Goal: Task Accomplishment & Management: Manage account settings

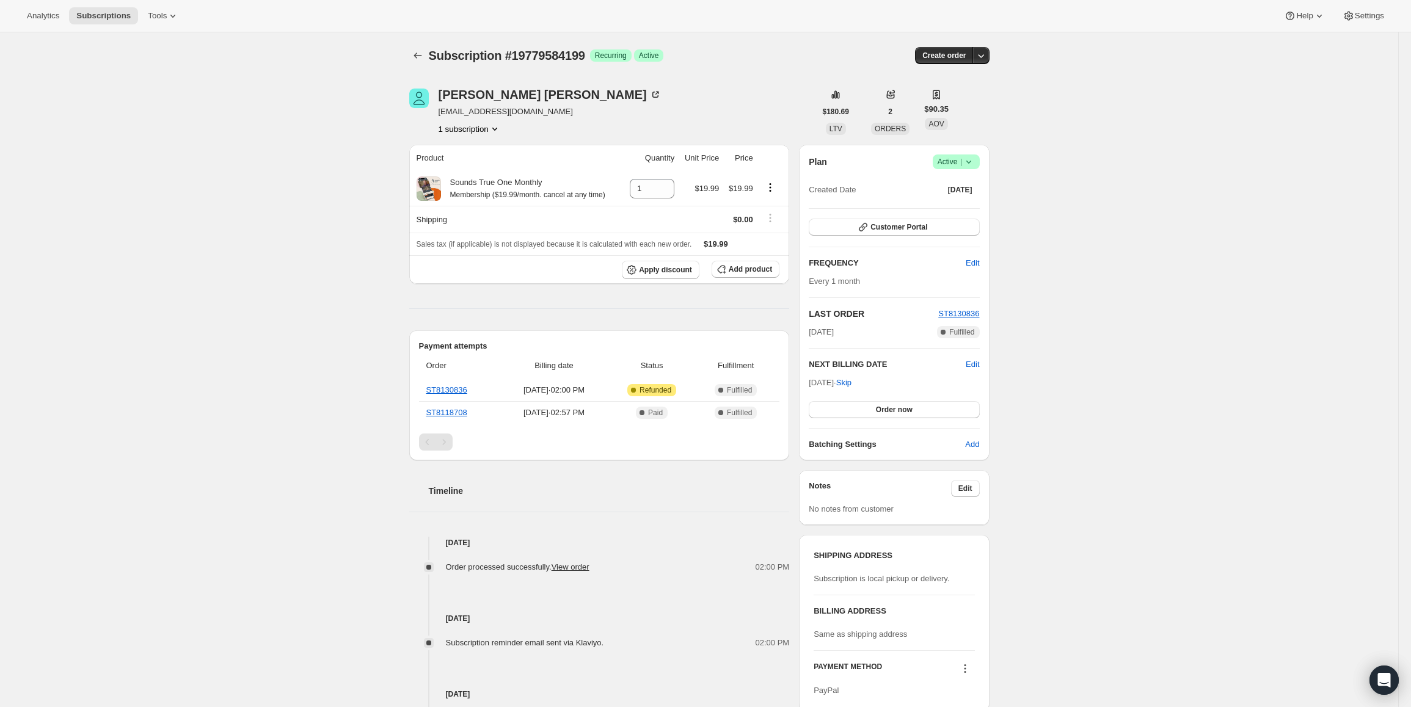
click at [967, 164] on icon at bounding box center [969, 162] width 12 height 12
click at [971, 206] on span "Cancel subscription" at bounding box center [960, 206] width 69 height 9
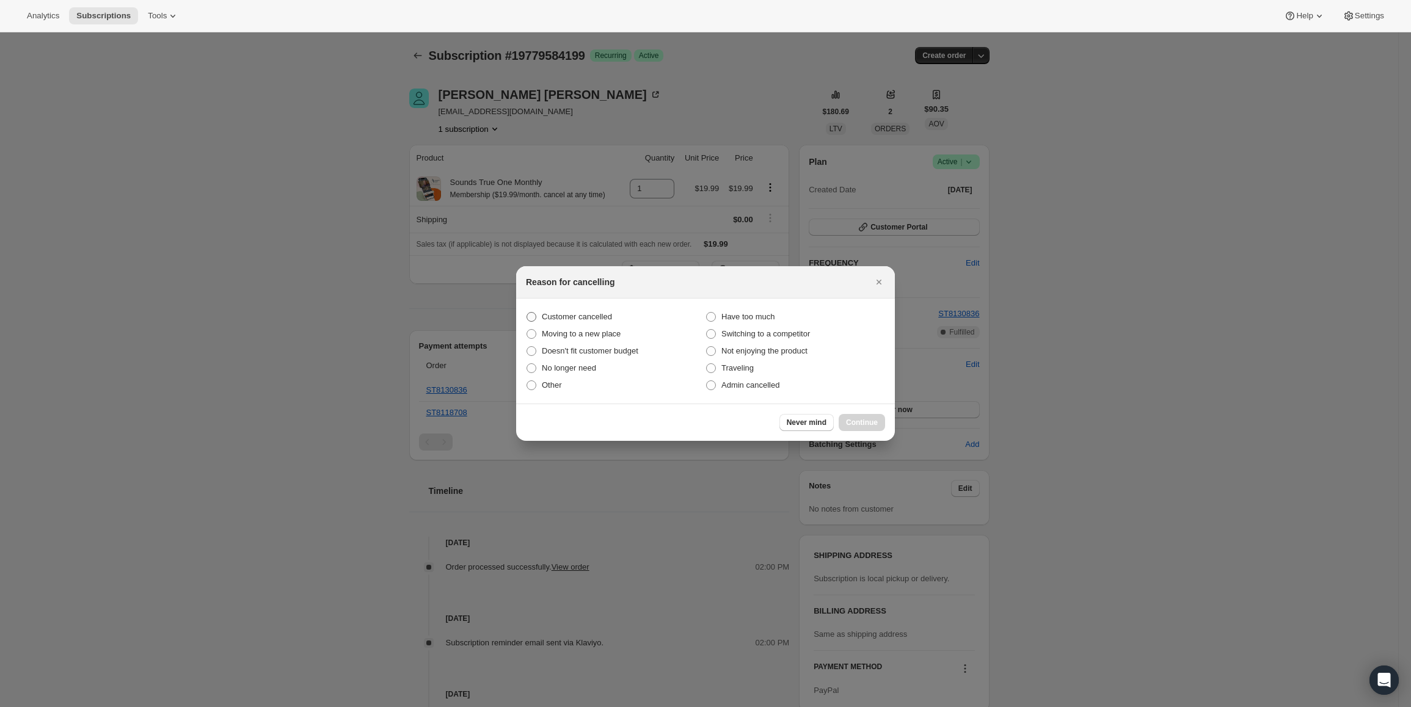
click at [565, 316] on span "Customer cancelled" at bounding box center [577, 316] width 70 height 9
click at [527, 313] on input "Customer cancelled" at bounding box center [527, 312] width 1 height 1
radio input "true"
click at [855, 411] on div "Never mind Continue" at bounding box center [705, 422] width 379 height 37
click at [856, 422] on span "Continue" at bounding box center [862, 423] width 32 height 10
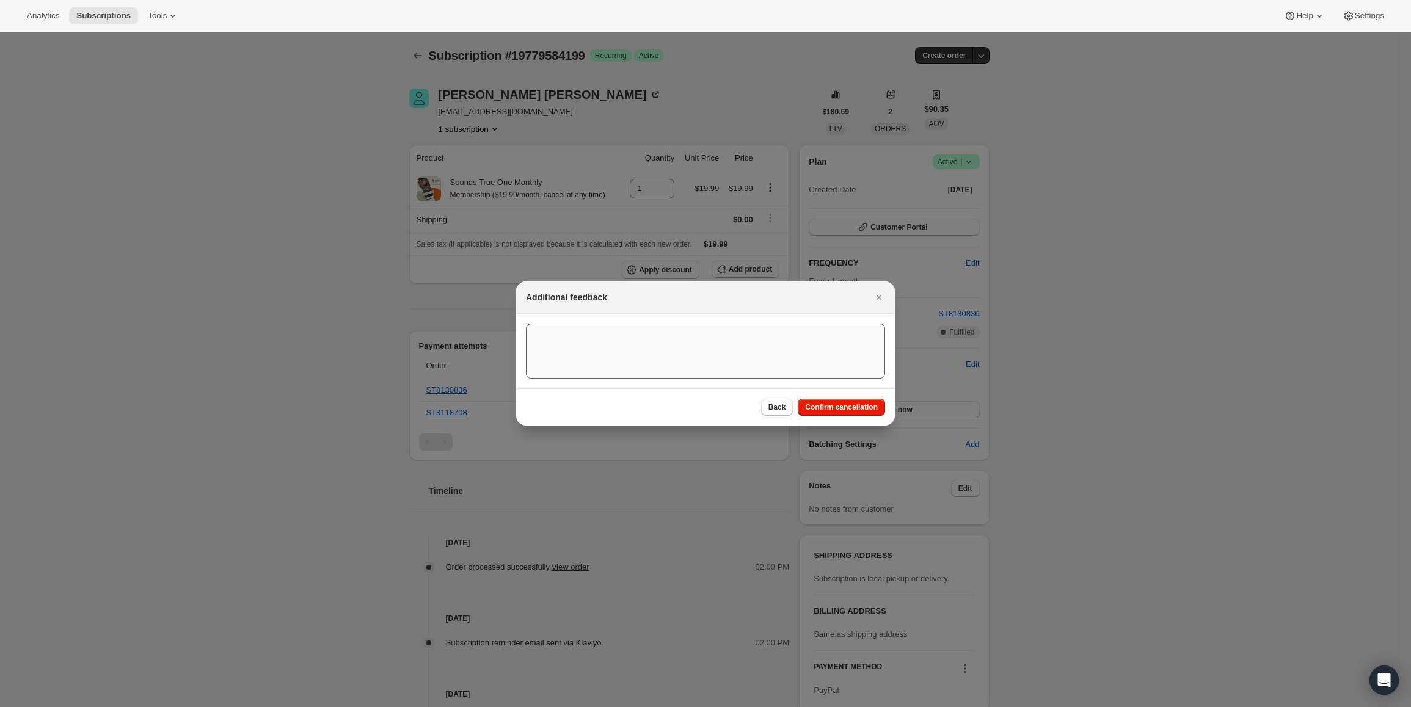
click at [862, 406] on span "Confirm cancellation" at bounding box center [841, 408] width 73 height 10
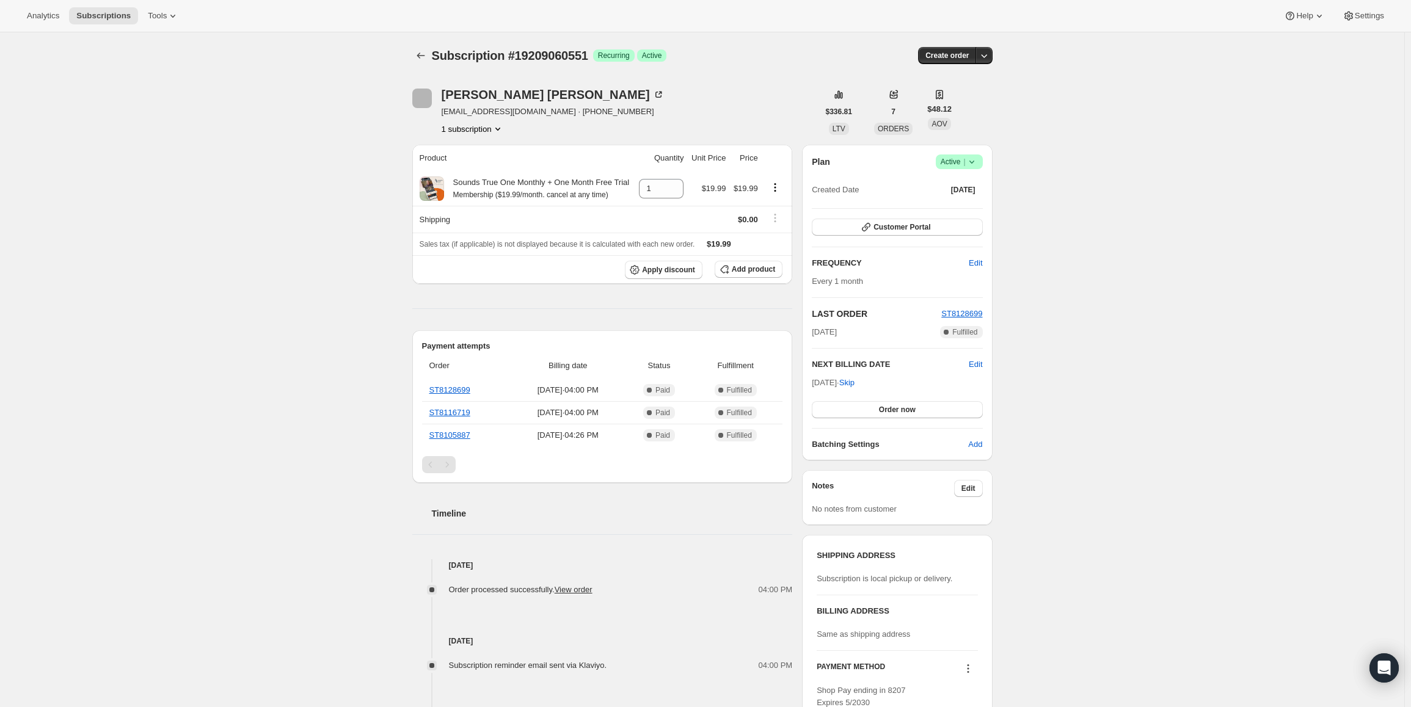
drag, startPoint x: 817, startPoint y: 384, endPoint x: 857, endPoint y: 384, distance: 39.7
click at [855, 384] on span "Oct 16, 2025 · Skip" at bounding box center [833, 382] width 43 height 9
copy span "Oct 16, 2025"
click at [956, 153] on div "Plan Success Active | Created Date Jul 16, 2025 Customer Portal FREQUENCY Edit …" at bounding box center [897, 303] width 190 height 316
click at [955, 165] on span "Active |" at bounding box center [959, 162] width 37 height 12
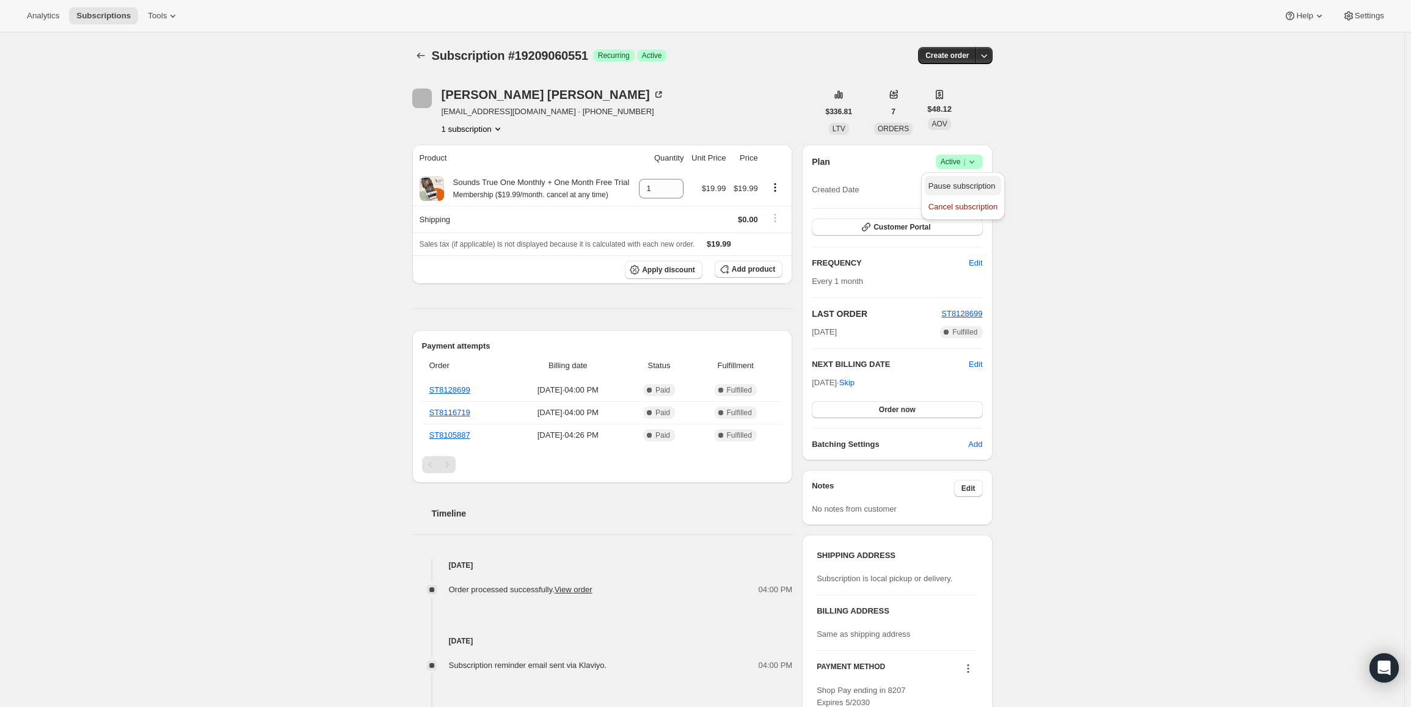
click at [943, 183] on span "Pause subscription" at bounding box center [962, 185] width 67 height 9
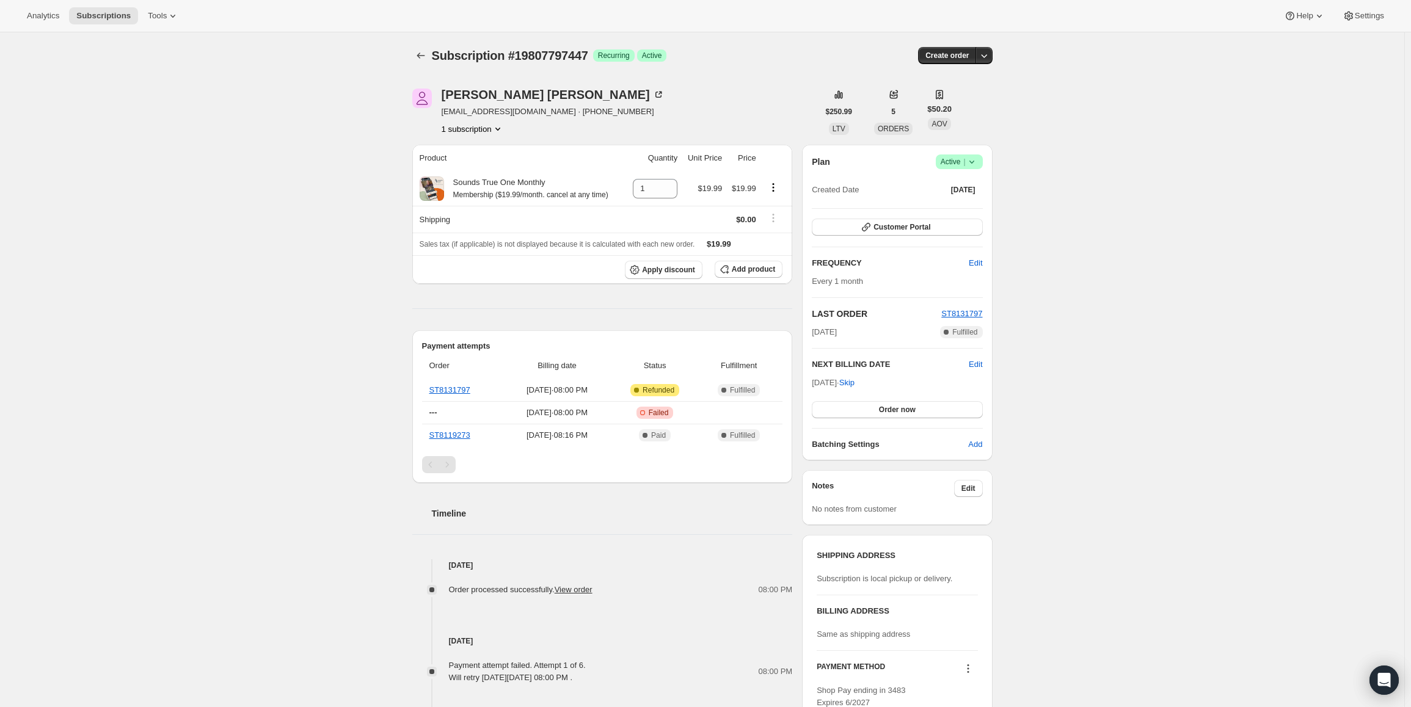
click at [949, 162] on span "Active |" at bounding box center [959, 162] width 37 height 12
click at [952, 181] on span "Pause subscription" at bounding box center [962, 185] width 67 height 9
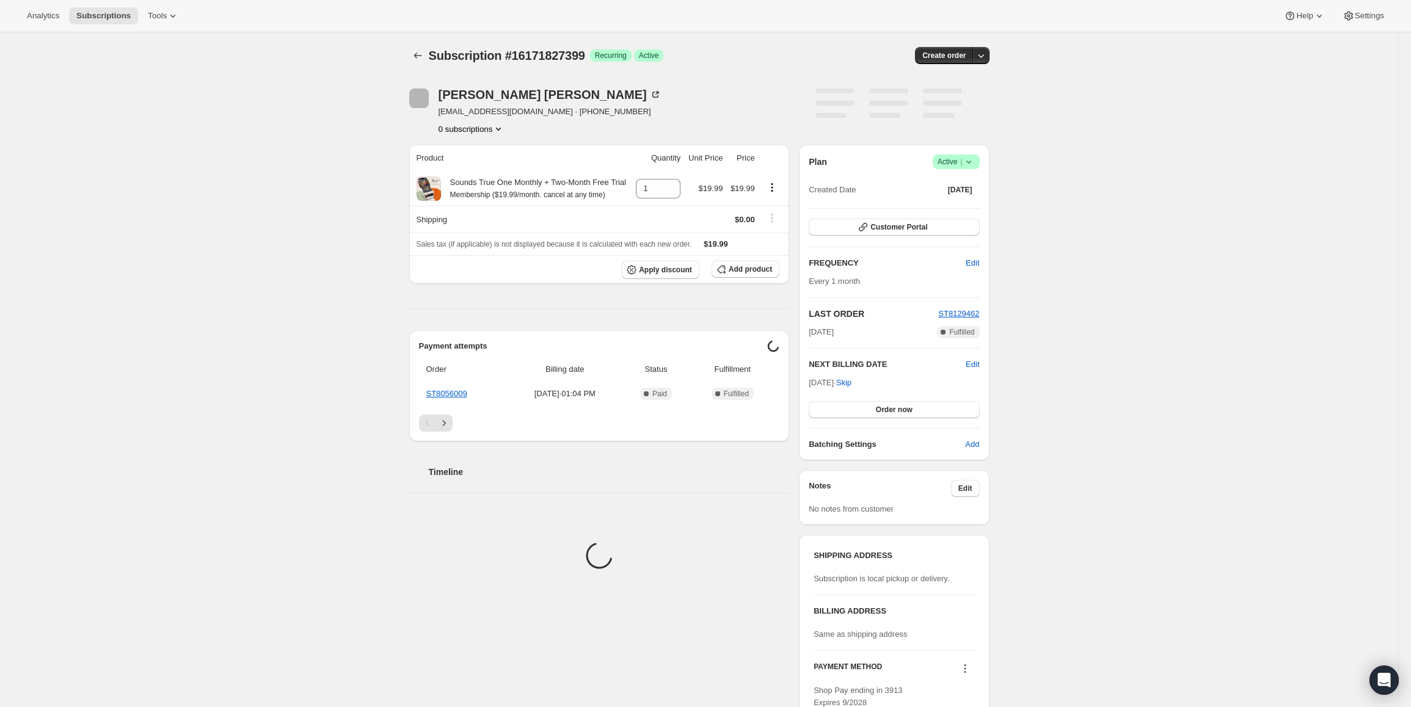
click at [958, 156] on span "Active |" at bounding box center [956, 162] width 37 height 12
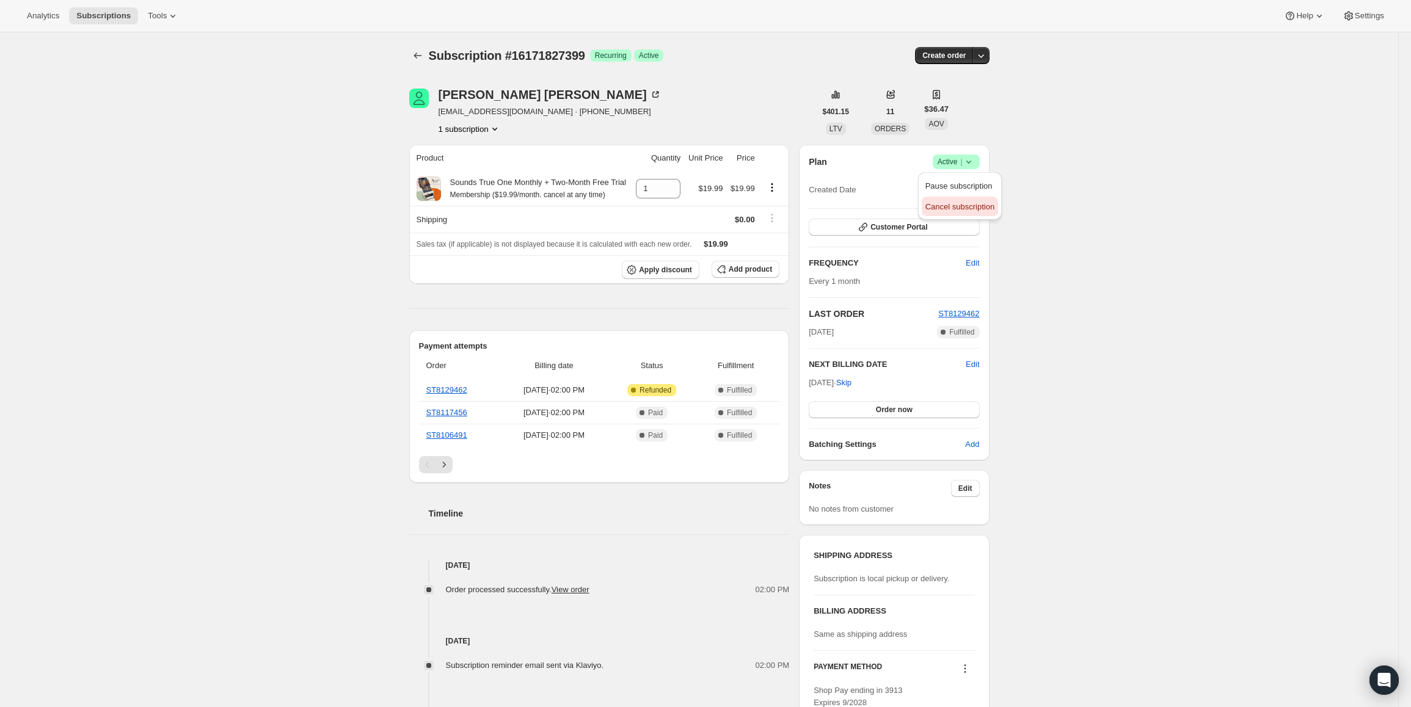
click at [951, 209] on span "Cancel subscription" at bounding box center [960, 206] width 69 height 9
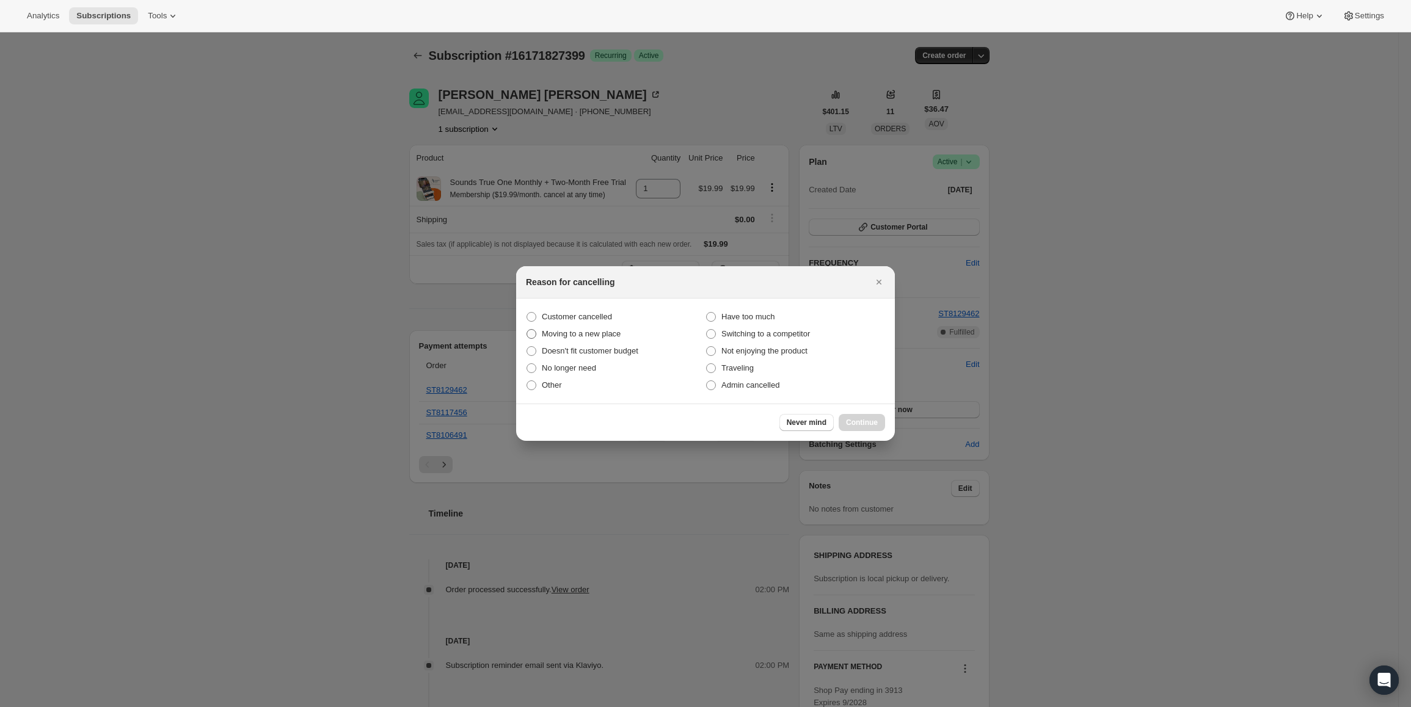
drag, startPoint x: 591, startPoint y: 313, endPoint x: 620, endPoint y: 334, distance: 35.4
click at [590, 315] on span "Customer cancelled" at bounding box center [577, 316] width 70 height 9
click at [527, 313] on input "Customer cancelled" at bounding box center [527, 312] width 1 height 1
radio input "true"
click at [857, 422] on span "Continue" at bounding box center [862, 423] width 32 height 10
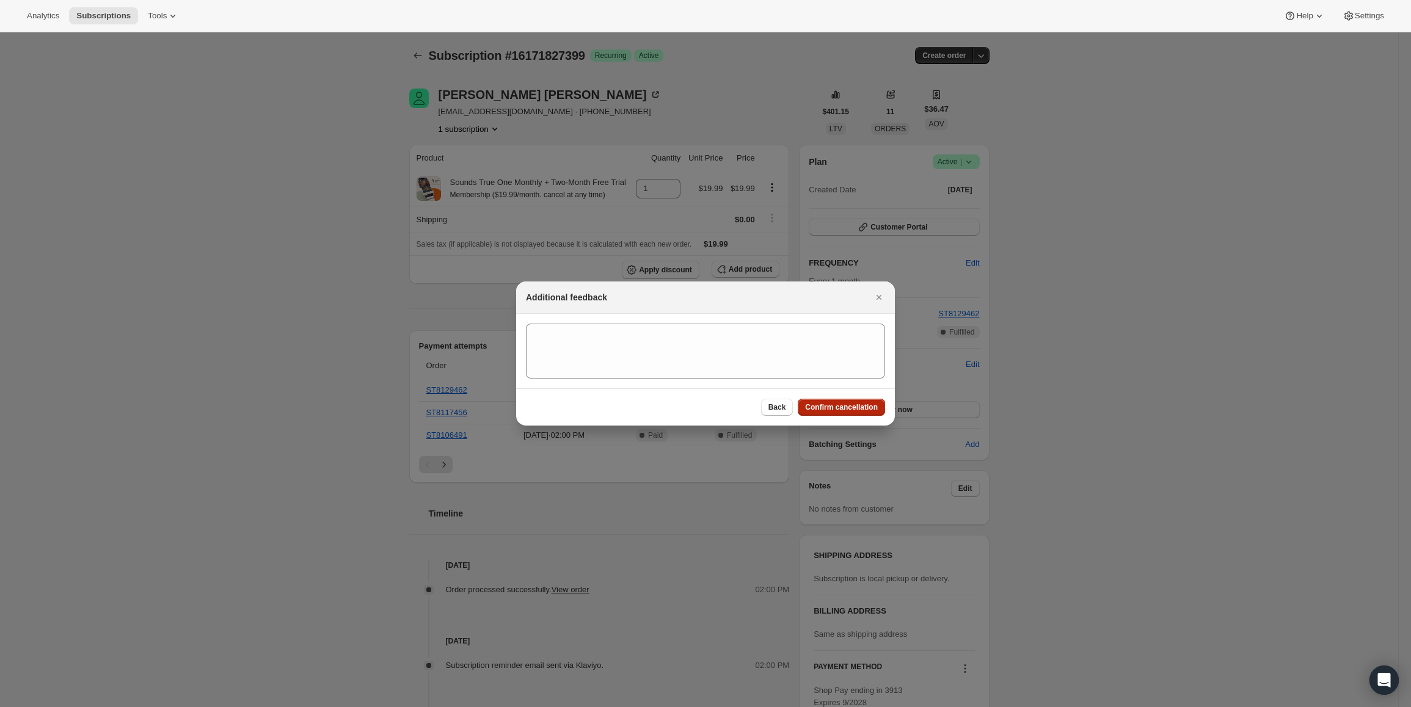
click at [860, 403] on button "Confirm cancellation" at bounding box center [841, 407] width 87 height 17
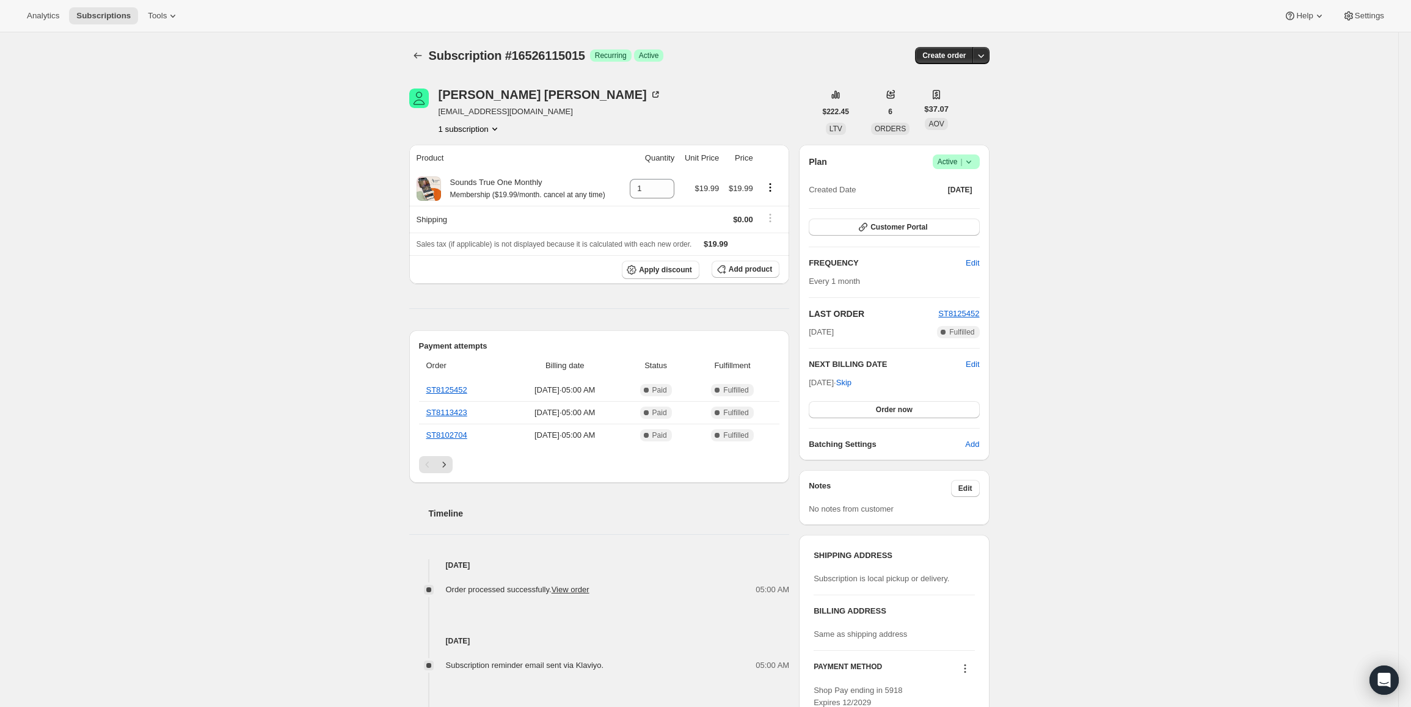
drag, startPoint x: 812, startPoint y: 381, endPoint x: 850, endPoint y: 378, distance: 38.0
click at [850, 378] on span "Oct 7, 2025 · Skip" at bounding box center [830, 382] width 43 height 9
copy span "Oct 7, 2025"
click at [956, 166] on span "Active |" at bounding box center [956, 162] width 37 height 12
click at [943, 191] on span "Pause subscription" at bounding box center [959, 185] width 67 height 9
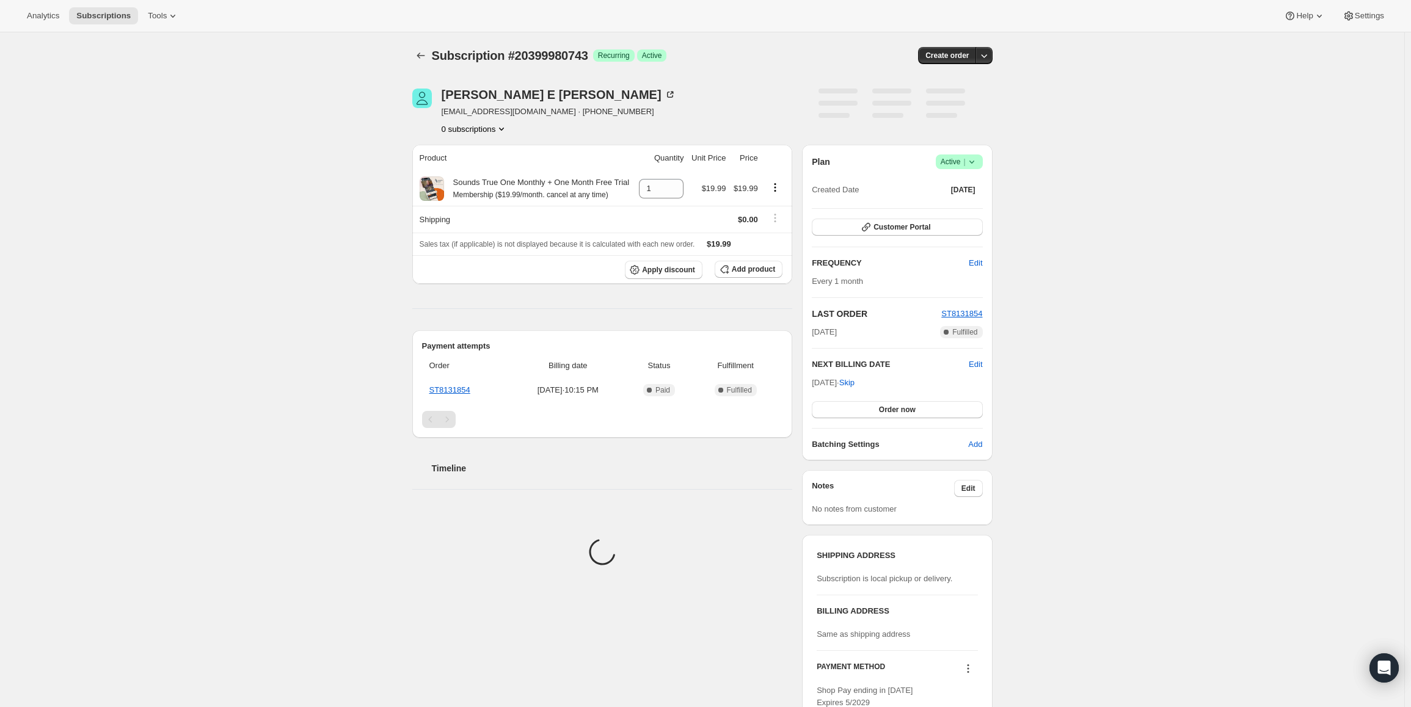
click at [971, 164] on icon at bounding box center [972, 162] width 12 height 12
drag, startPoint x: 815, startPoint y: 382, endPoint x: 858, endPoint y: 381, distance: 42.8
click at [855, 381] on span "Oct 23, 2025 · Skip" at bounding box center [833, 382] width 43 height 9
copy span "Oct 23, 2025 ·"
click at [956, 161] on span "Active |" at bounding box center [959, 162] width 37 height 12
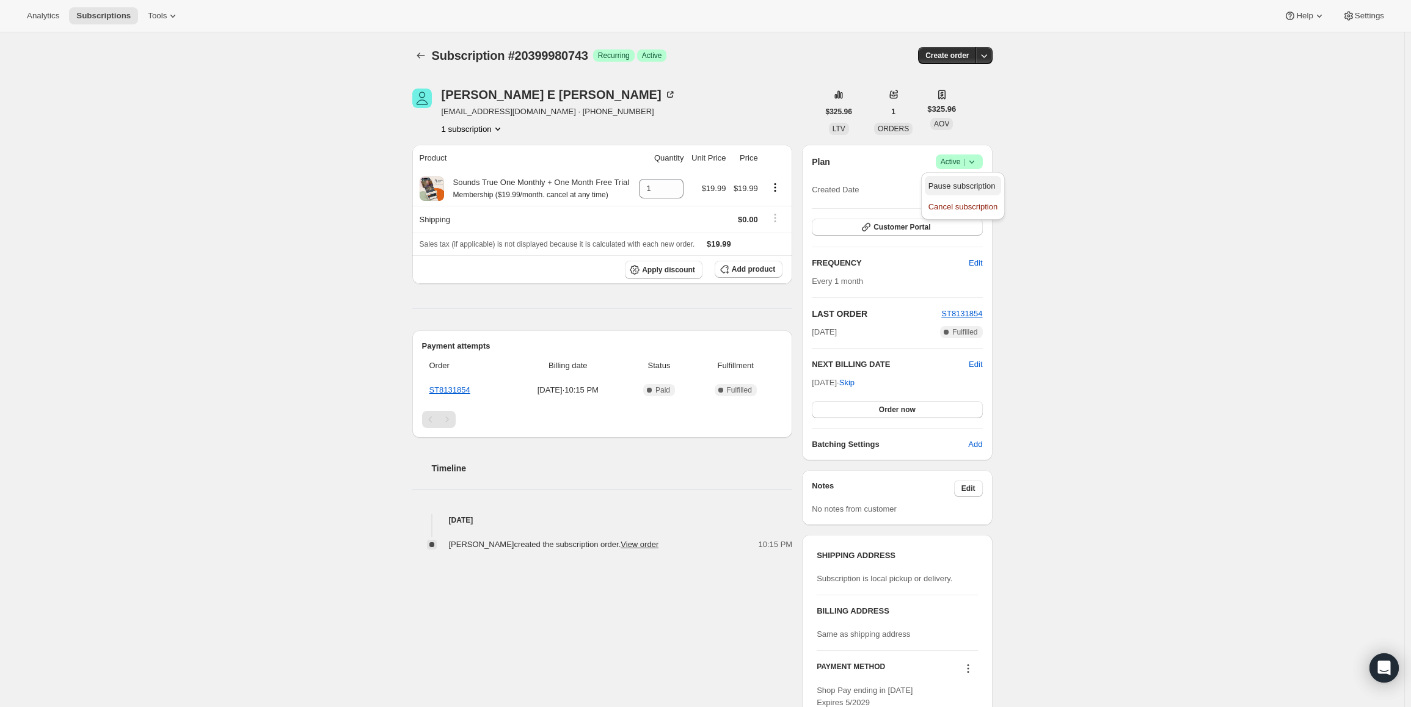
click at [957, 187] on span "Pause subscription" at bounding box center [962, 185] width 67 height 9
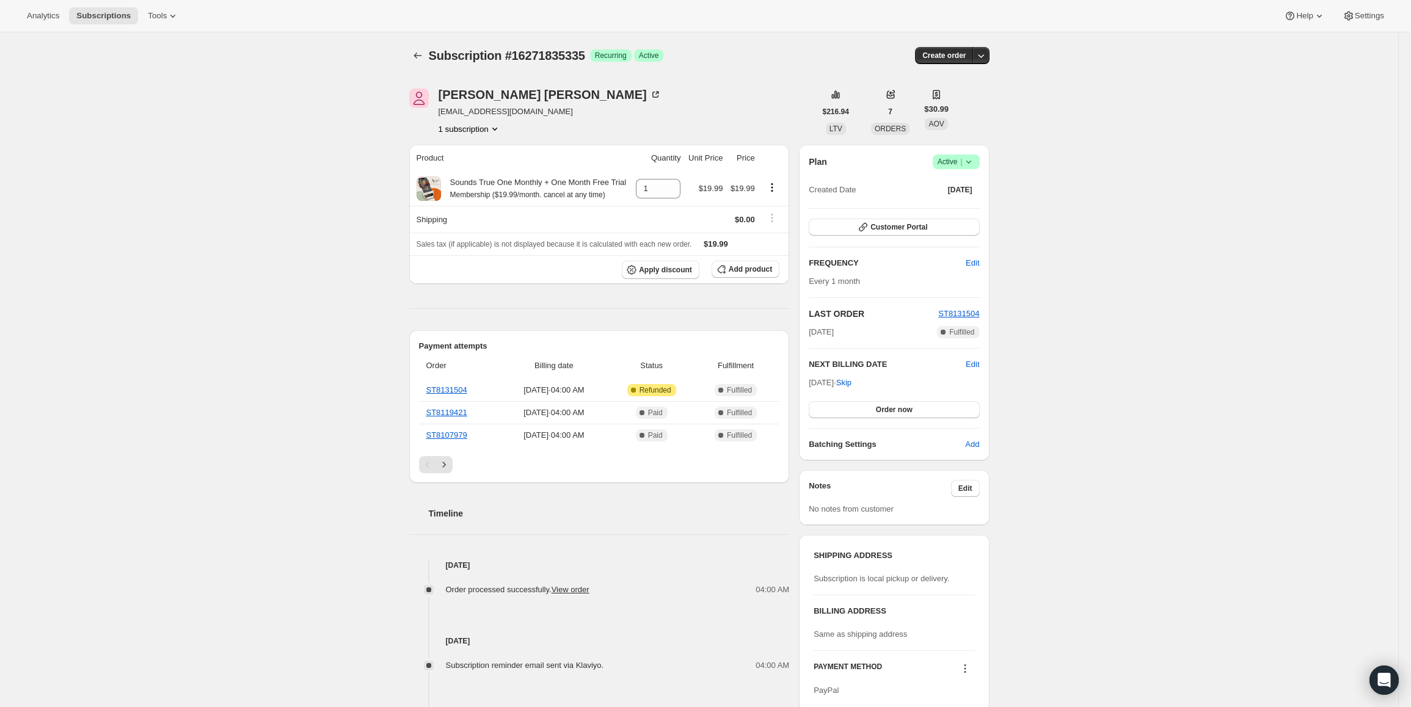
click at [969, 166] on icon at bounding box center [969, 162] width 12 height 12
click at [974, 212] on span "Cancel subscription" at bounding box center [960, 207] width 69 height 12
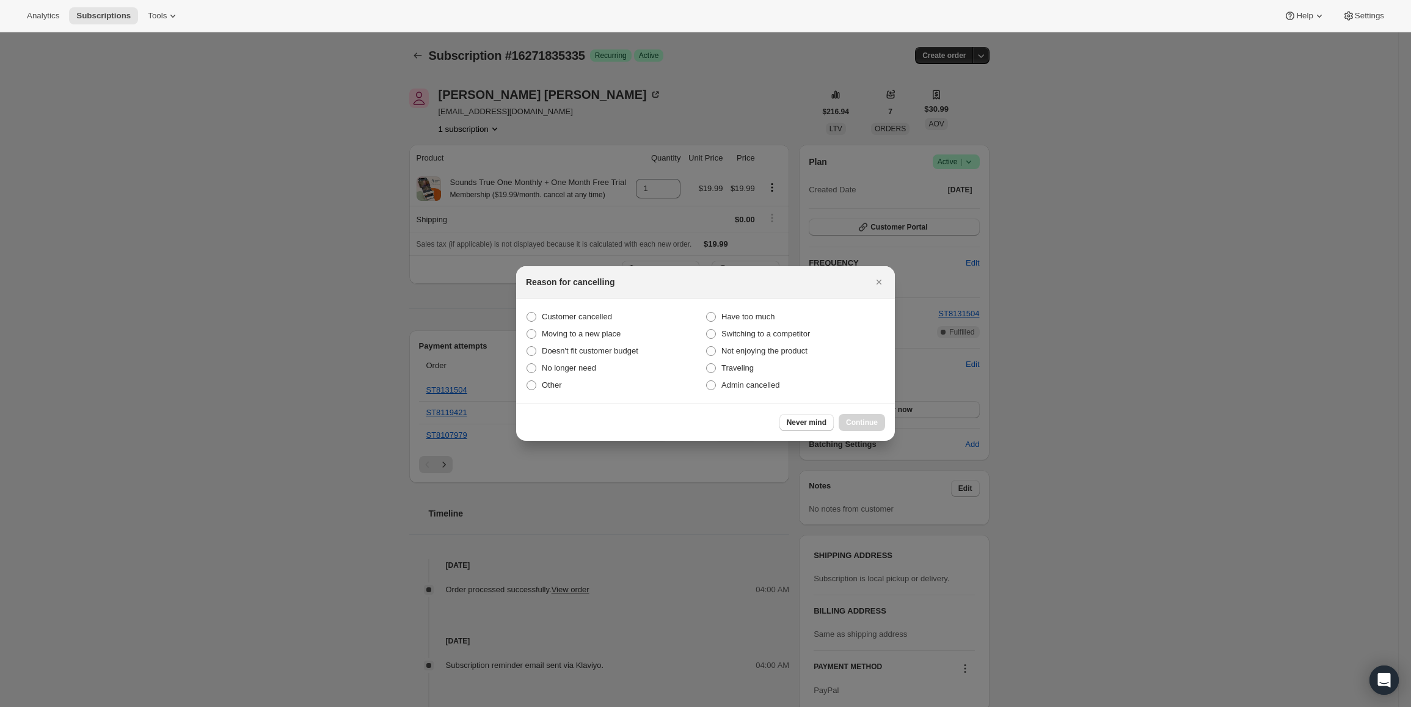
click at [563, 307] on section "Customer cancelled Have too much Moving to a new place Switching to a competito…" at bounding box center [705, 351] width 379 height 105
click at [563, 314] on span "Customer cancelled" at bounding box center [577, 316] width 70 height 9
click at [527, 313] on input "Customer cancelled" at bounding box center [527, 312] width 1 height 1
radio input "true"
click at [874, 410] on div "Never mind Continue" at bounding box center [705, 422] width 379 height 37
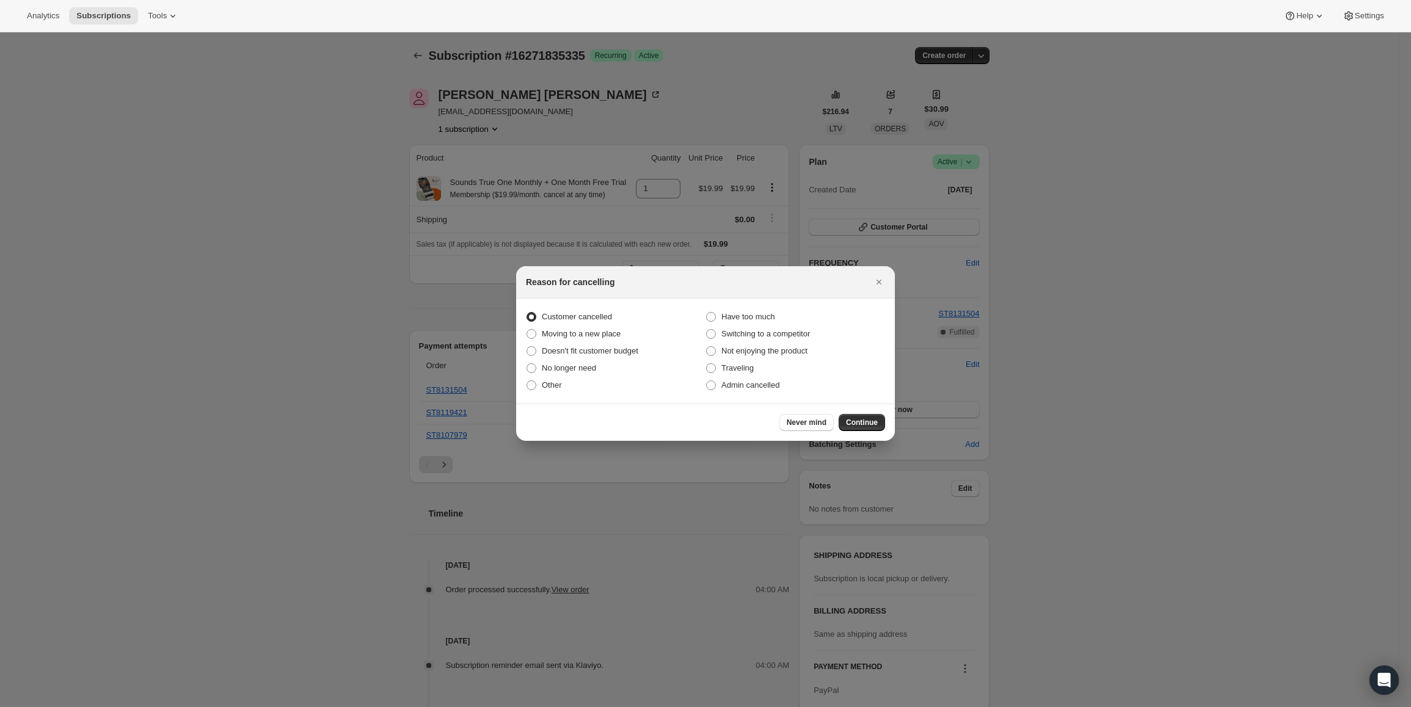
click at [869, 423] on span "Continue" at bounding box center [862, 423] width 32 height 10
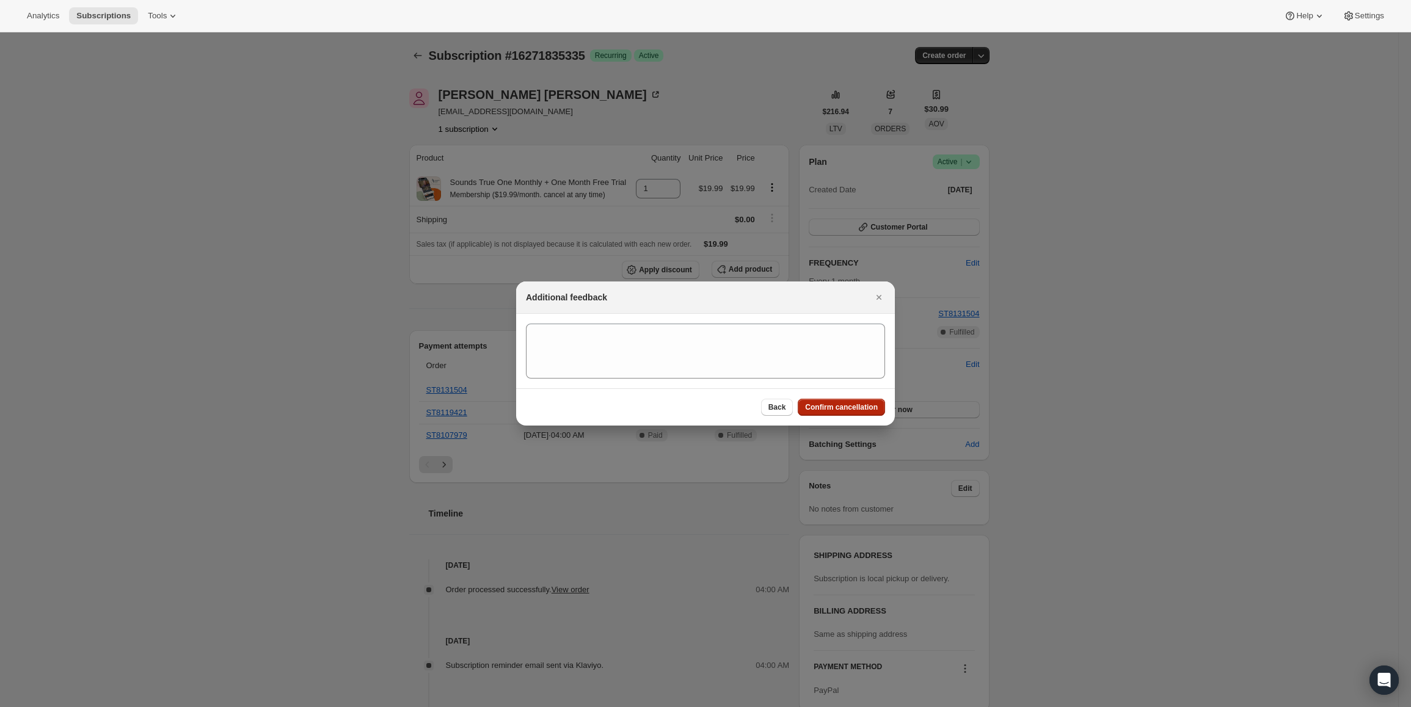
click at [847, 407] on span "Confirm cancellation" at bounding box center [841, 408] width 73 height 10
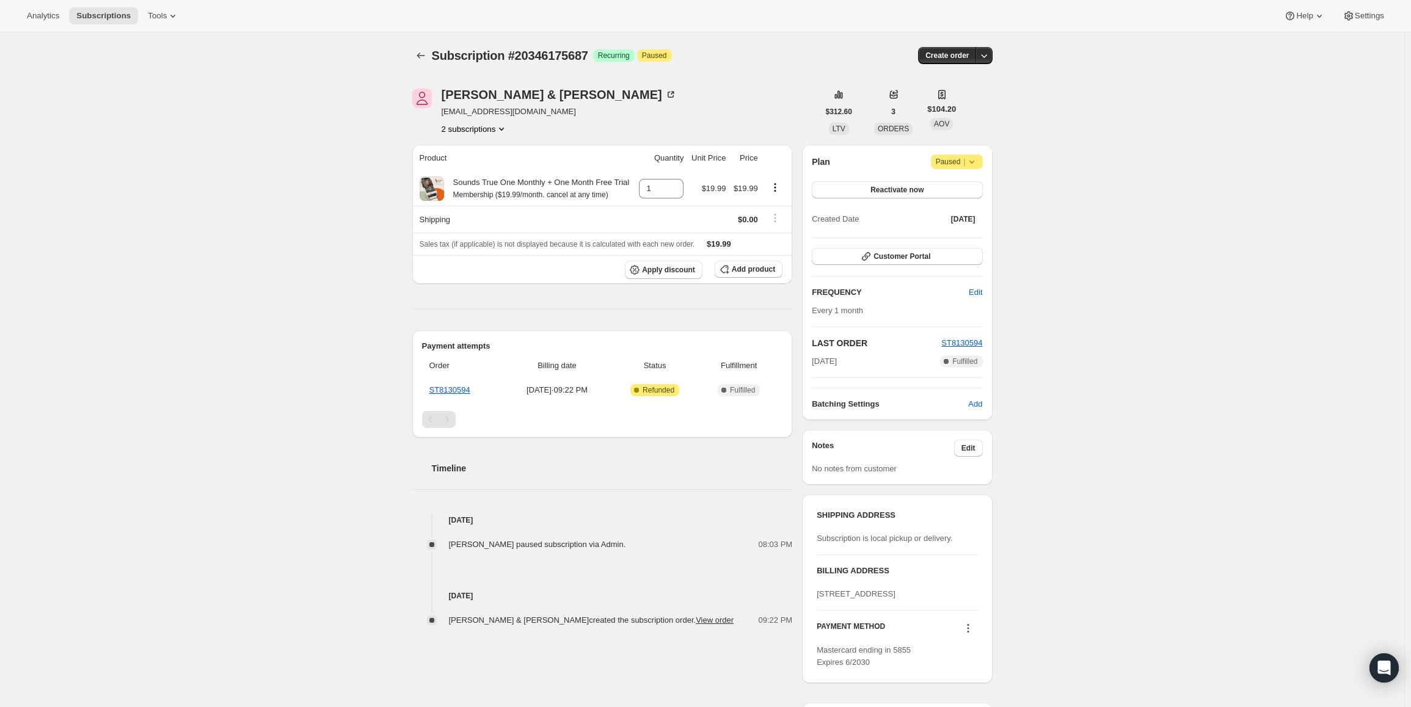
click at [952, 165] on span "Paused |" at bounding box center [957, 162] width 42 height 12
click at [946, 187] on span "Cancel subscription" at bounding box center [961, 185] width 69 height 9
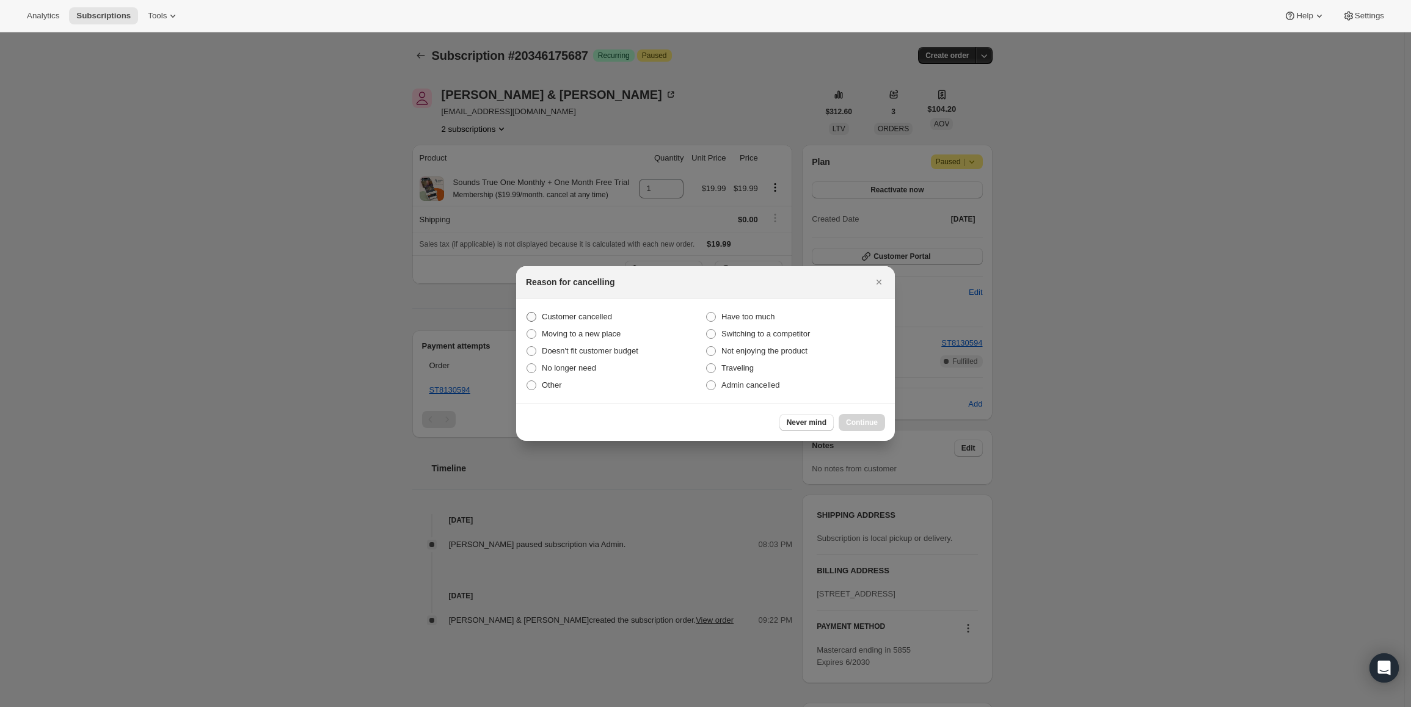
click at [553, 319] on span "Customer cancelled" at bounding box center [577, 316] width 70 height 9
click at [527, 313] on input "Customer cancelled" at bounding box center [527, 312] width 1 height 1
radio input "true"
click at [878, 425] on button "Continue" at bounding box center [862, 422] width 46 height 17
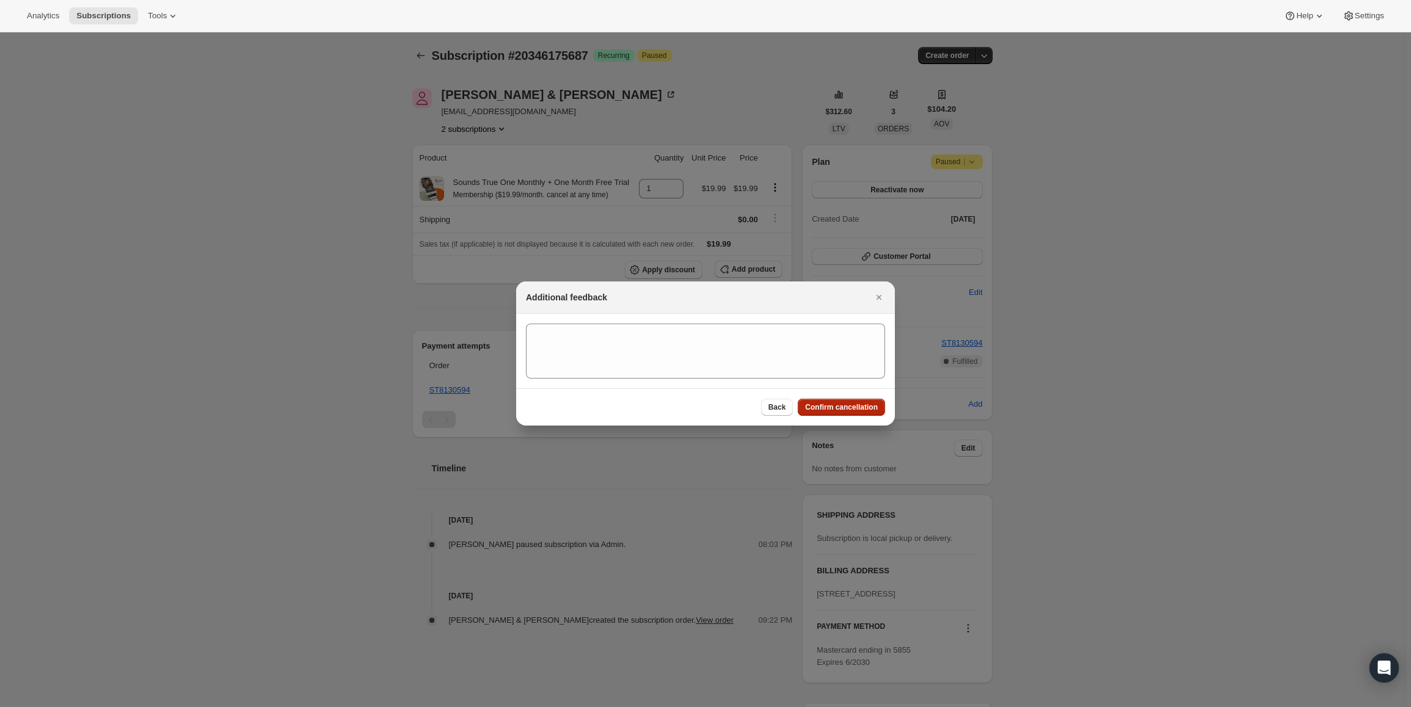
click at [871, 412] on button "Confirm cancellation" at bounding box center [841, 407] width 87 height 17
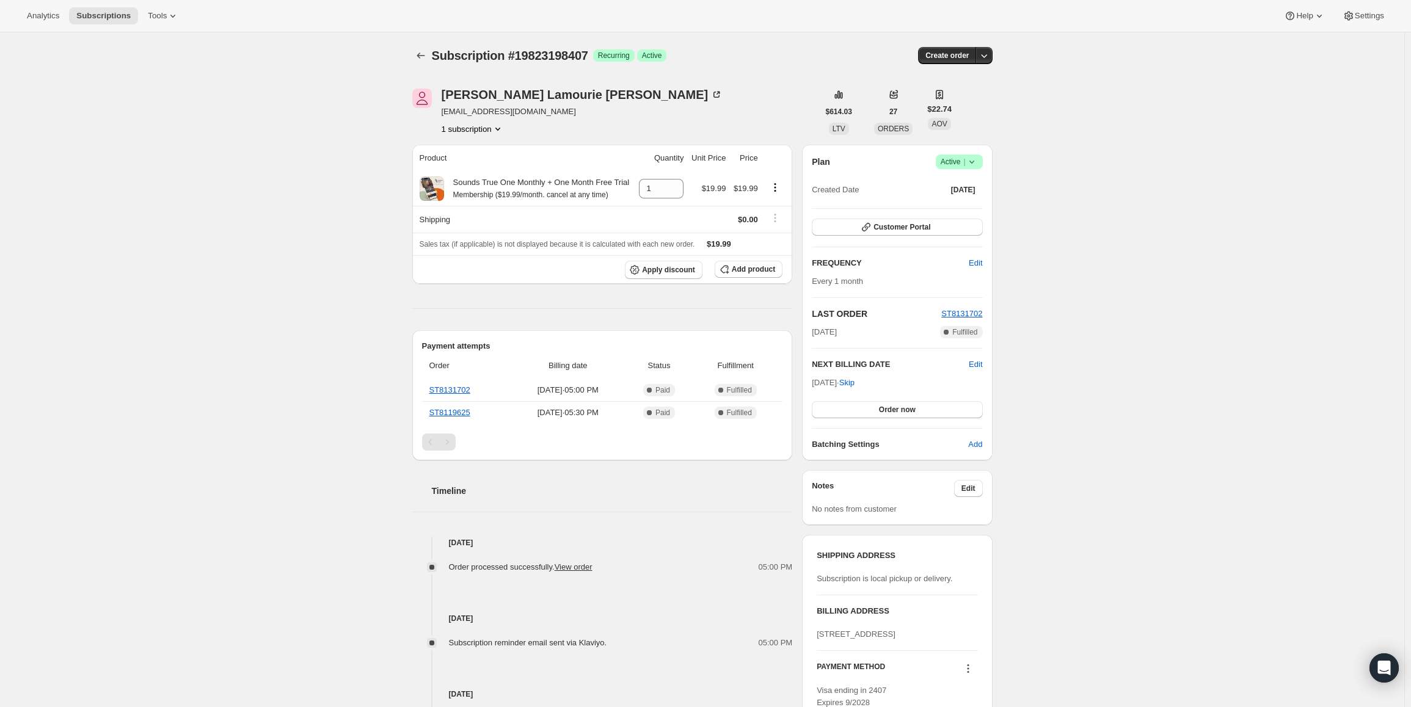
click at [951, 164] on span "Active |" at bounding box center [959, 162] width 37 height 12
click at [953, 208] on span "Cancel subscription" at bounding box center [963, 206] width 69 height 9
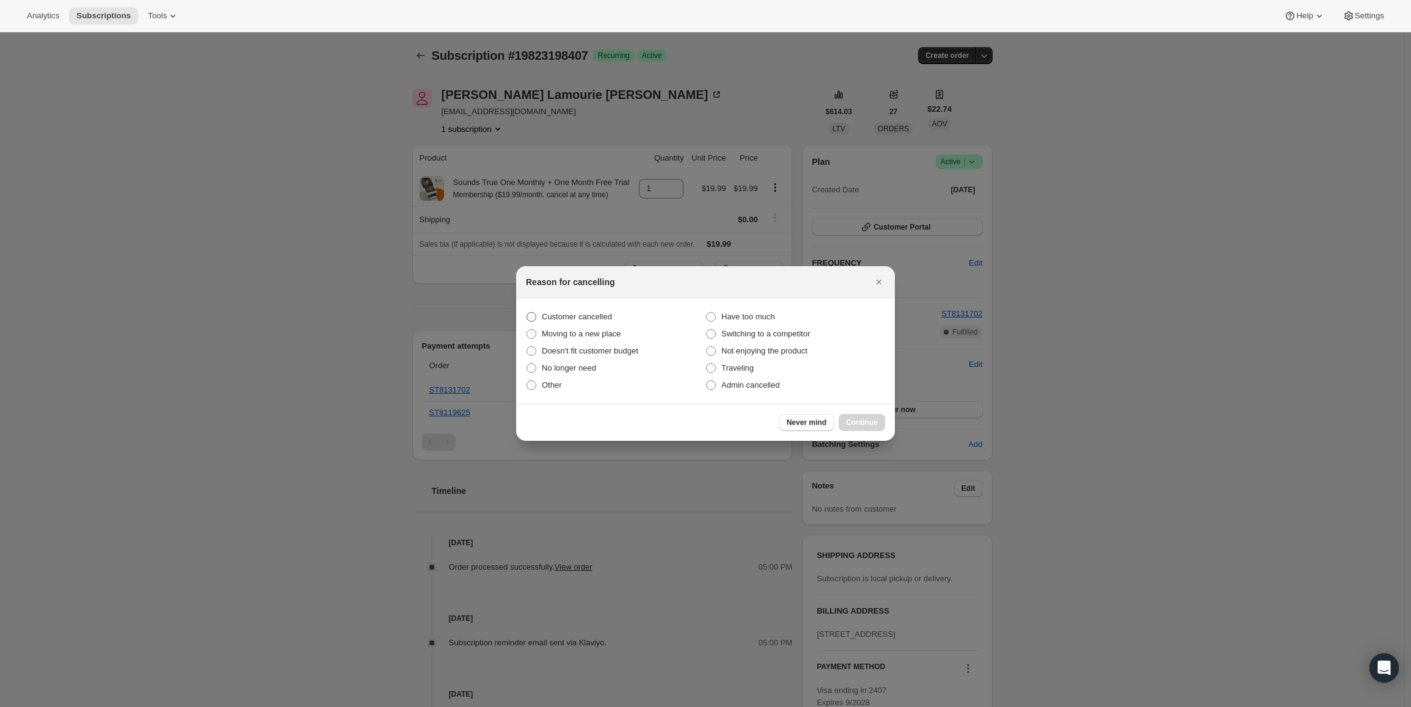
click at [533, 312] on span ":rbj:" at bounding box center [531, 317] width 11 height 11
click at [527, 312] on input "Customer cancelled" at bounding box center [527, 312] width 1 height 1
radio input "true"
click at [877, 422] on span "Continue" at bounding box center [862, 423] width 32 height 10
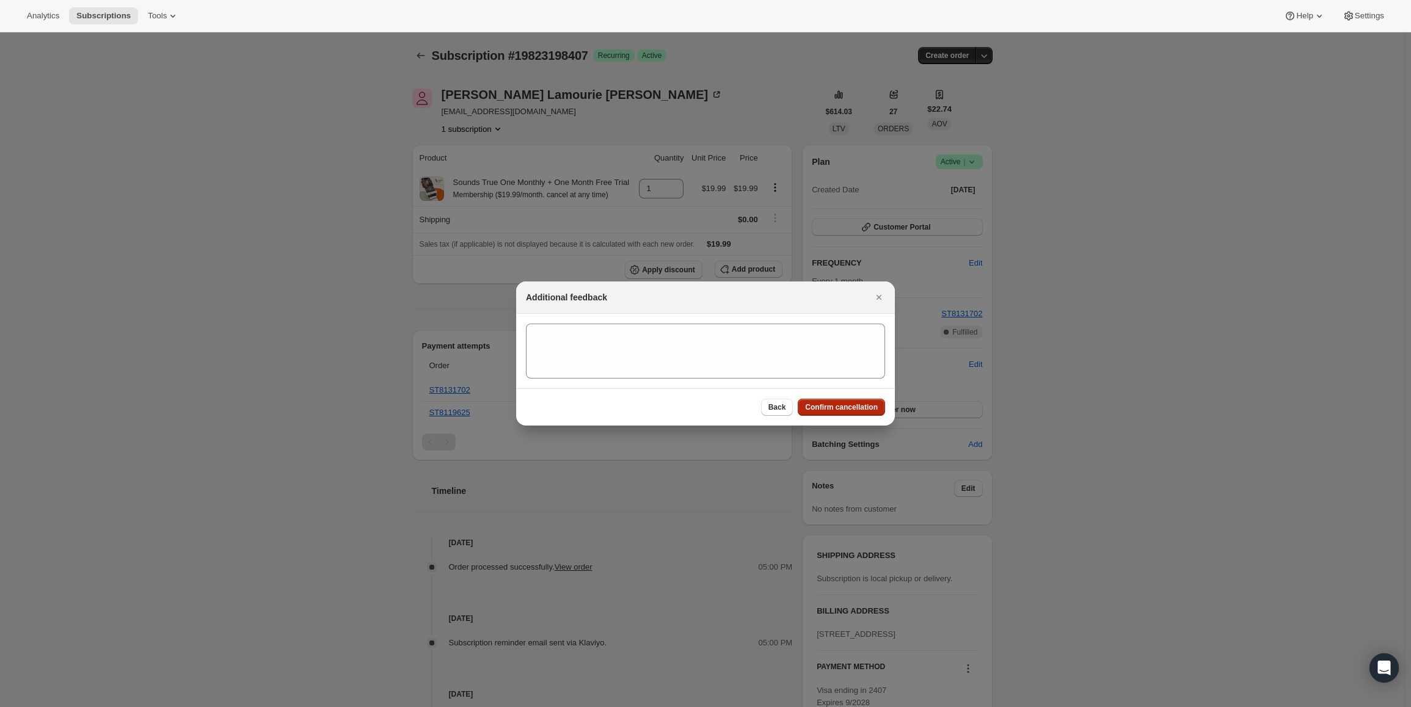
click at [864, 409] on span "Confirm cancellation" at bounding box center [841, 408] width 73 height 10
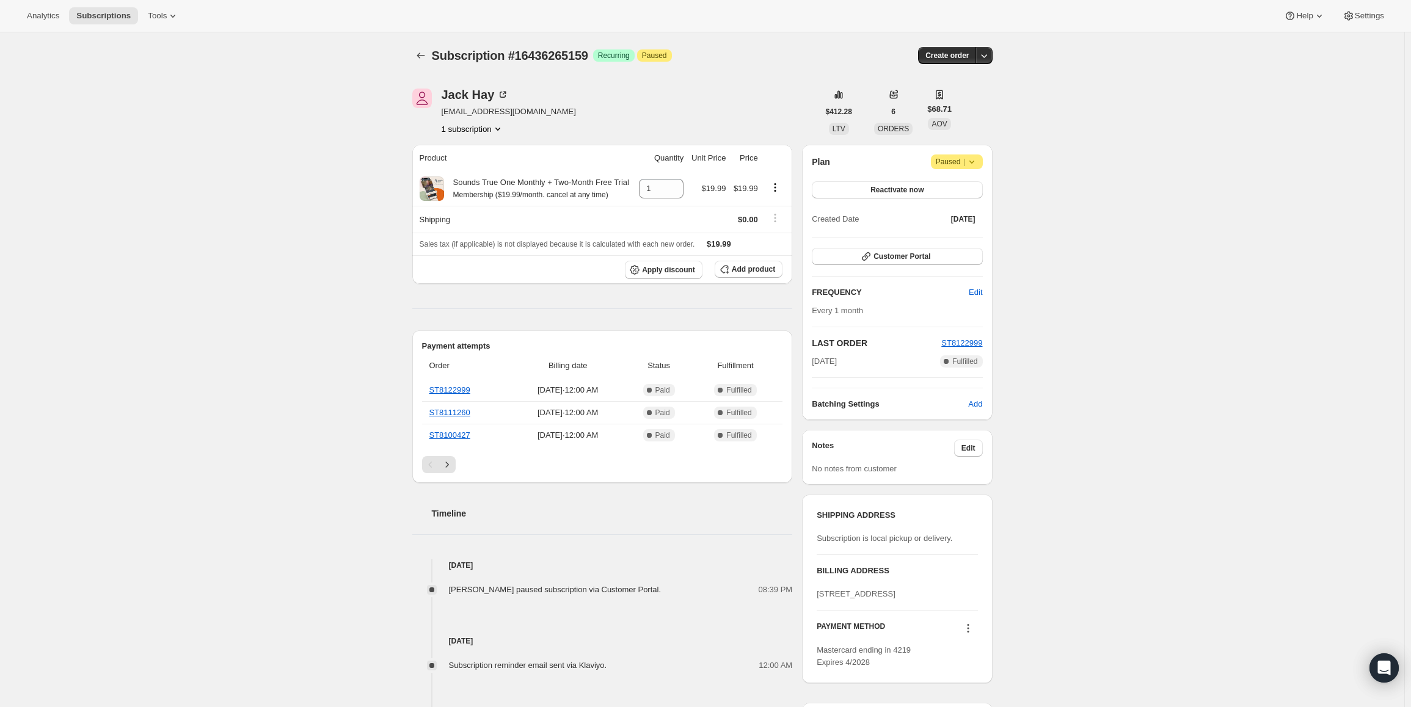
drag, startPoint x: 841, startPoint y: 363, endPoint x: 809, endPoint y: 365, distance: 31.8
click at [809, 365] on div "Plan Attention Paused | Reactivate now Created Date Apr 1, 2025 Customer Portal…" at bounding box center [897, 283] width 190 height 276
copy span "Aug 31, 2025"
drag, startPoint x: 551, startPoint y: 115, endPoint x: 444, endPoint y: 117, distance: 107.5
click at [444, 117] on div "Jack Hay oberlinketamine@gmail.com 1 subscription" at bounding box center [615, 112] width 406 height 46
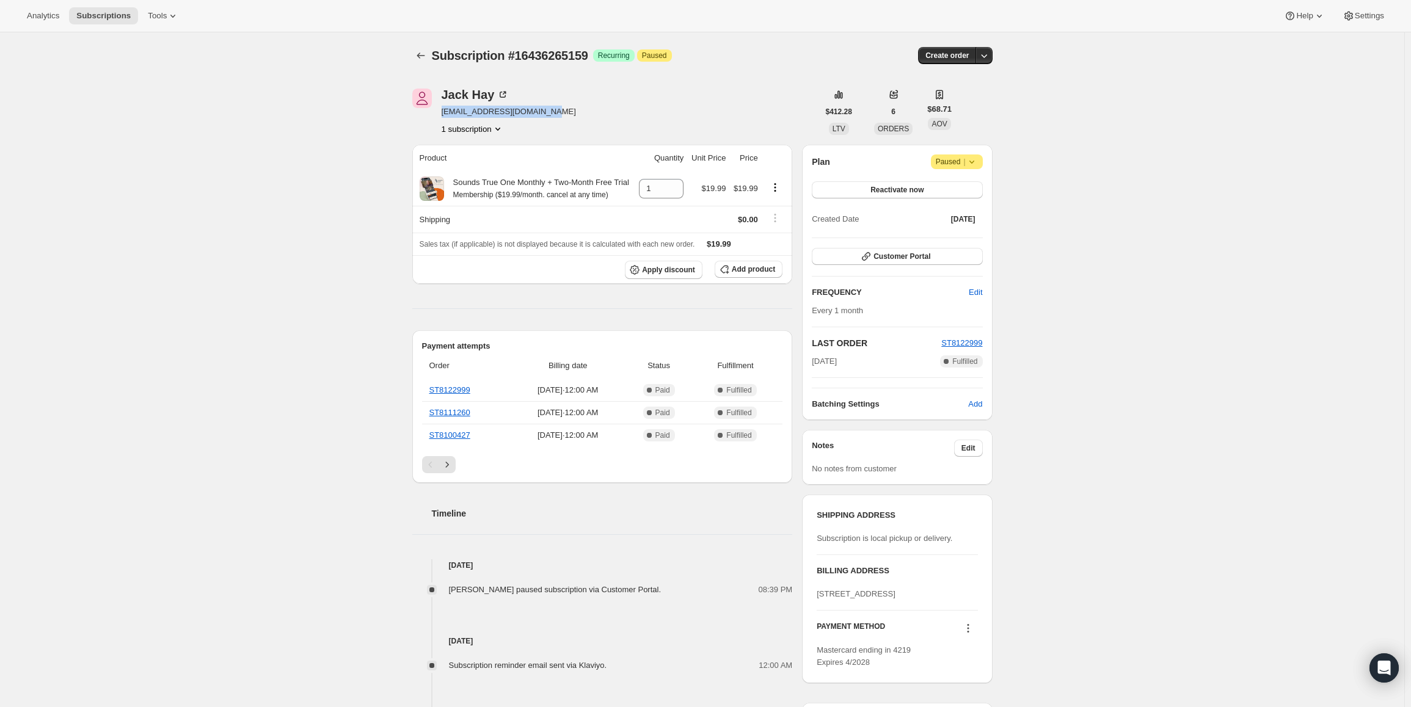
copy span "oberlinketamine@gmail.com"
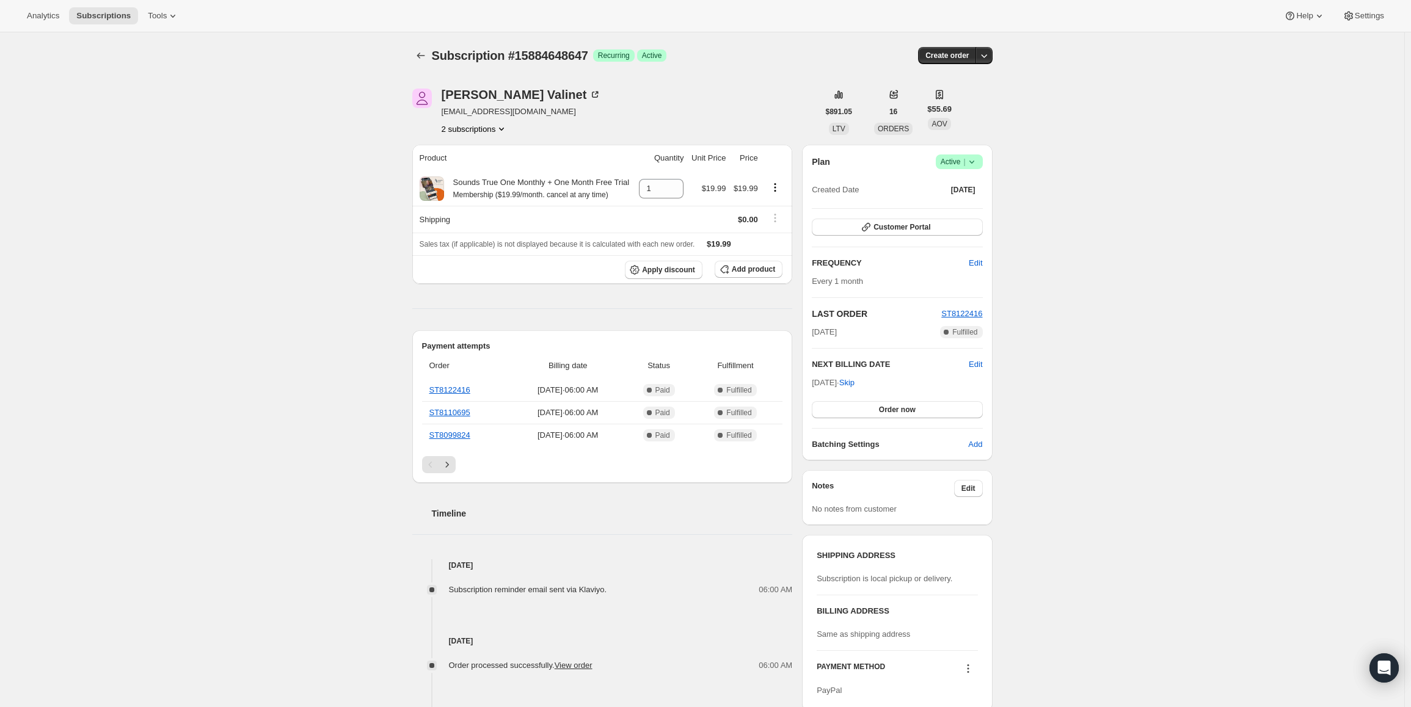
drag, startPoint x: 814, startPoint y: 380, endPoint x: 857, endPoint y: 381, distance: 42.8
click at [857, 381] on div "Plan Success Active | Created Date [DATE] Customer Portal FREQUENCY Edit Every …" at bounding box center [897, 303] width 190 height 316
copy span "[DATE], 202"
click at [949, 155] on span "Success Active |" at bounding box center [959, 162] width 47 height 15
click at [947, 178] on button "Pause subscription" at bounding box center [963, 186] width 76 height 20
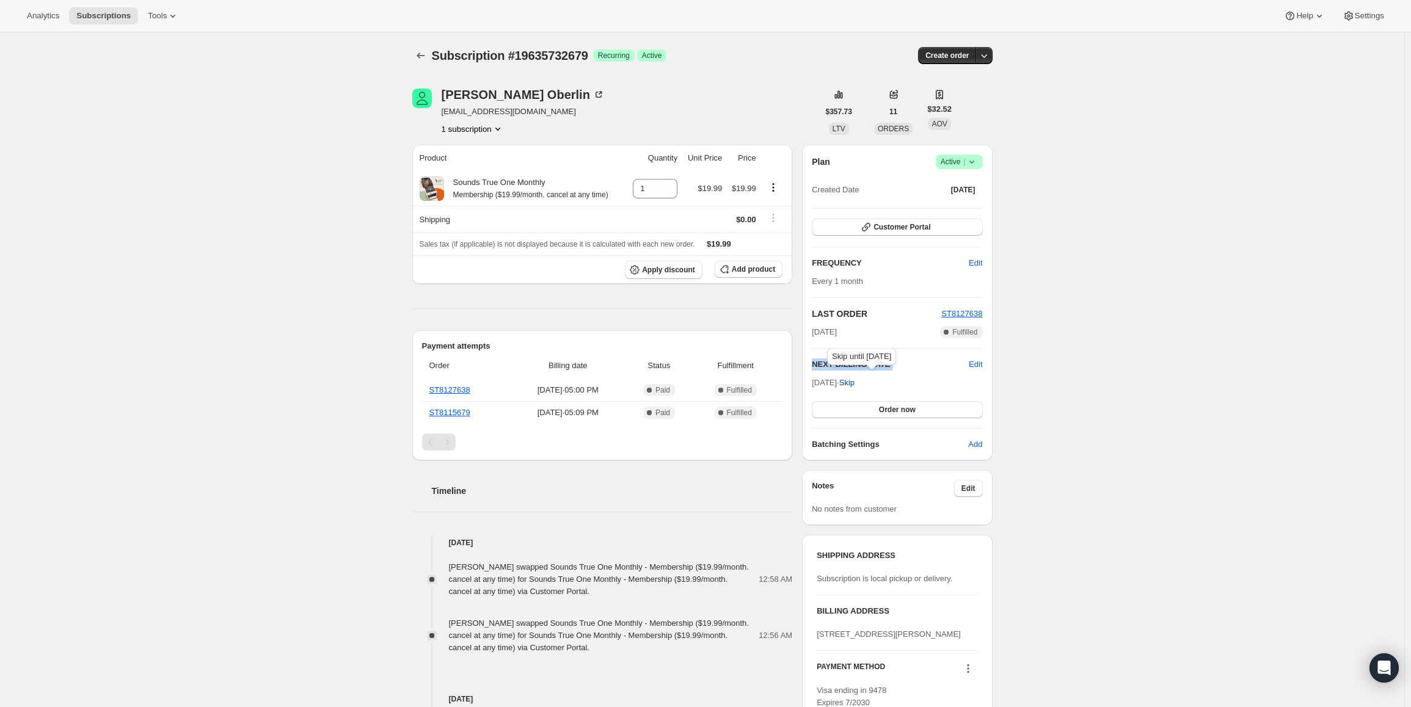
drag, startPoint x: 816, startPoint y: 380, endPoint x: 858, endPoint y: 381, distance: 42.8
click at [858, 381] on div "Plan Success Active | Created Date [DATE] Customer Portal FREQUENCY Edit Every …" at bounding box center [897, 303] width 190 height 316
copy div "NEXT BILLING DATE Edit"
click at [974, 159] on icon at bounding box center [972, 162] width 12 height 12
click at [954, 186] on span "Pause subscription" at bounding box center [962, 185] width 67 height 9
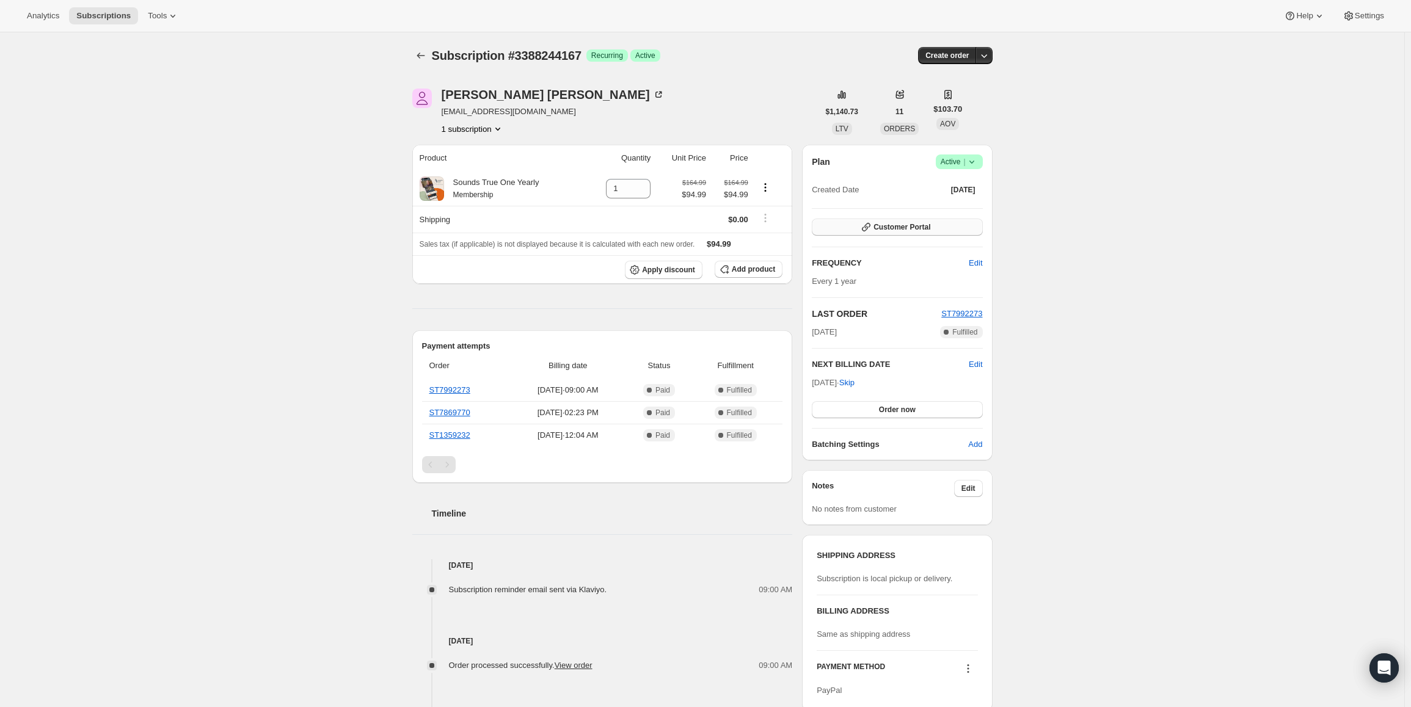
click at [922, 228] on span "Customer Portal" at bounding box center [902, 227] width 57 height 10
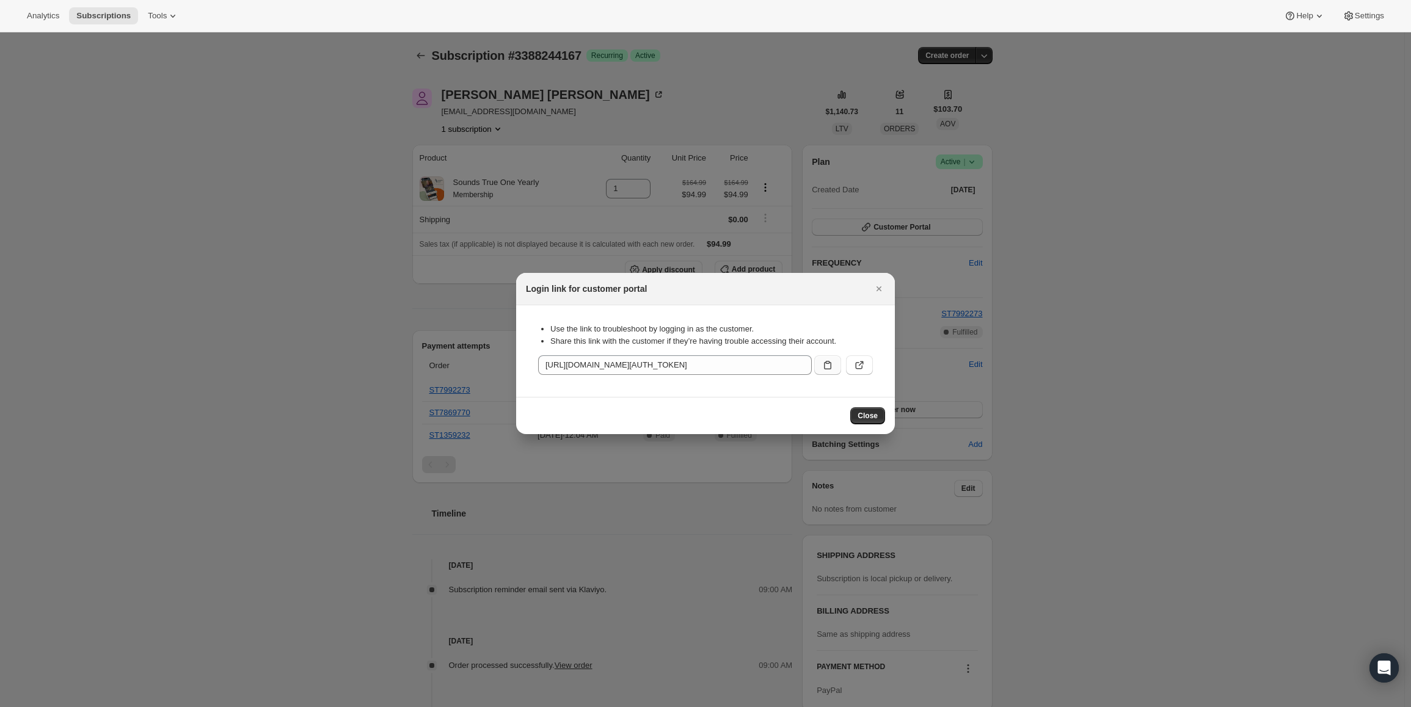
click at [834, 366] on button ":rc0:" at bounding box center [827, 366] width 27 height 20
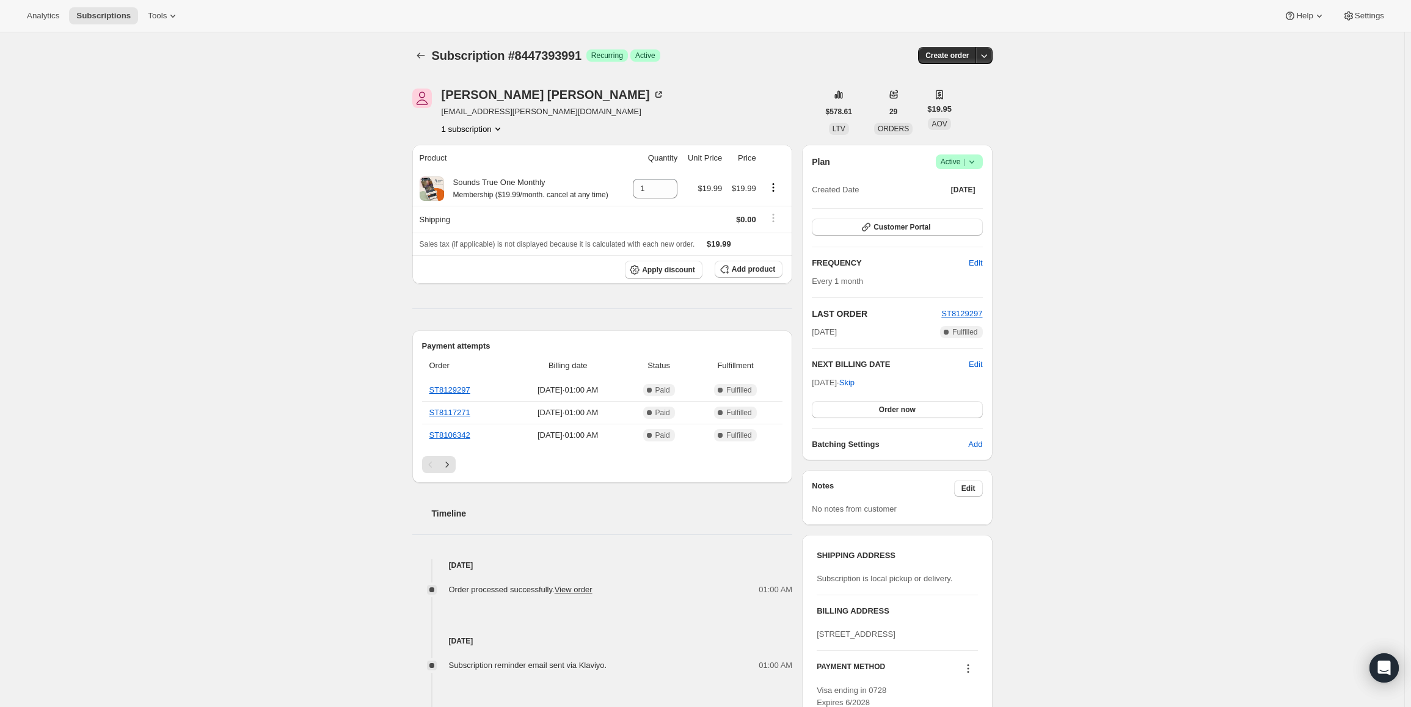
click at [971, 165] on icon at bounding box center [972, 162] width 12 height 12
click at [953, 185] on span "Pause subscription" at bounding box center [962, 185] width 67 height 9
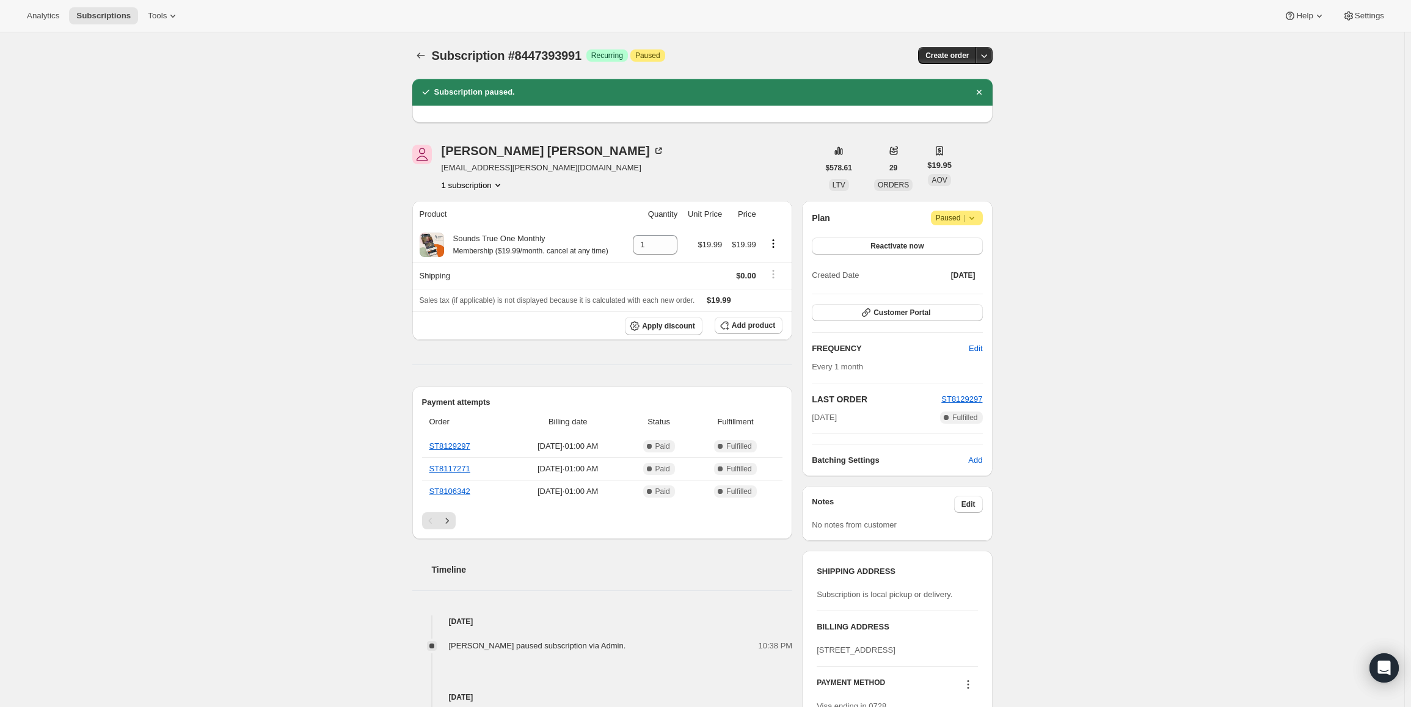
drag, startPoint x: 863, startPoint y: 423, endPoint x: 815, endPoint y: 426, distance: 47.7
click at [815, 426] on div "Plan Attention Paused | Reactivate now Created Date Feb 18, 2024 Customer Porta…" at bounding box center [897, 339] width 170 height 256
copy span "Sep 18, 2025"
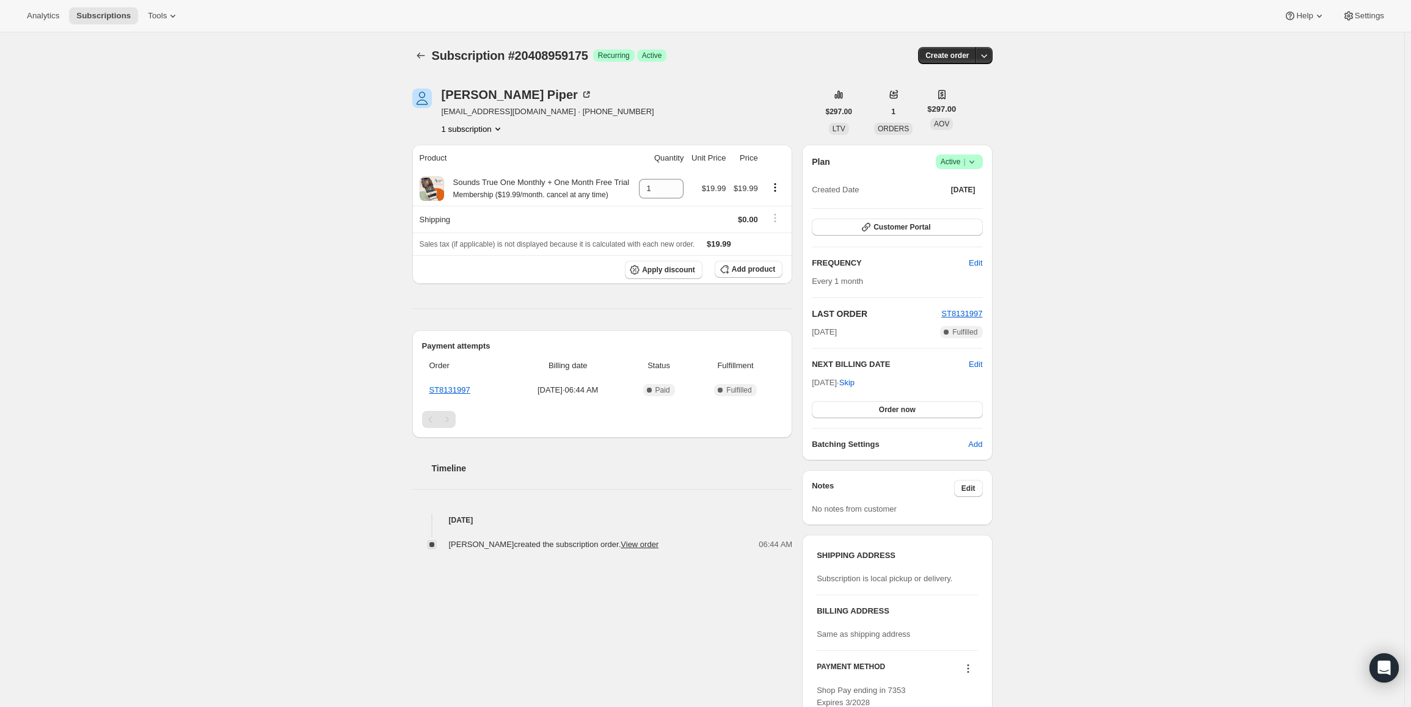
click at [818, 381] on div "Plan Success Active | Created Date [DATE] Customer Portal FREQUENCY Edit Every …" at bounding box center [897, 303] width 190 height 316
drag, startPoint x: 815, startPoint y: 381, endPoint x: 856, endPoint y: 384, distance: 41.0
click at [855, 382] on span "Oct 24, 2025 · Skip" at bounding box center [833, 382] width 43 height 9
click at [855, 384] on span "Oct 24, 2025 · Skip" at bounding box center [833, 382] width 43 height 9
copy span "Oct 24, 2025"
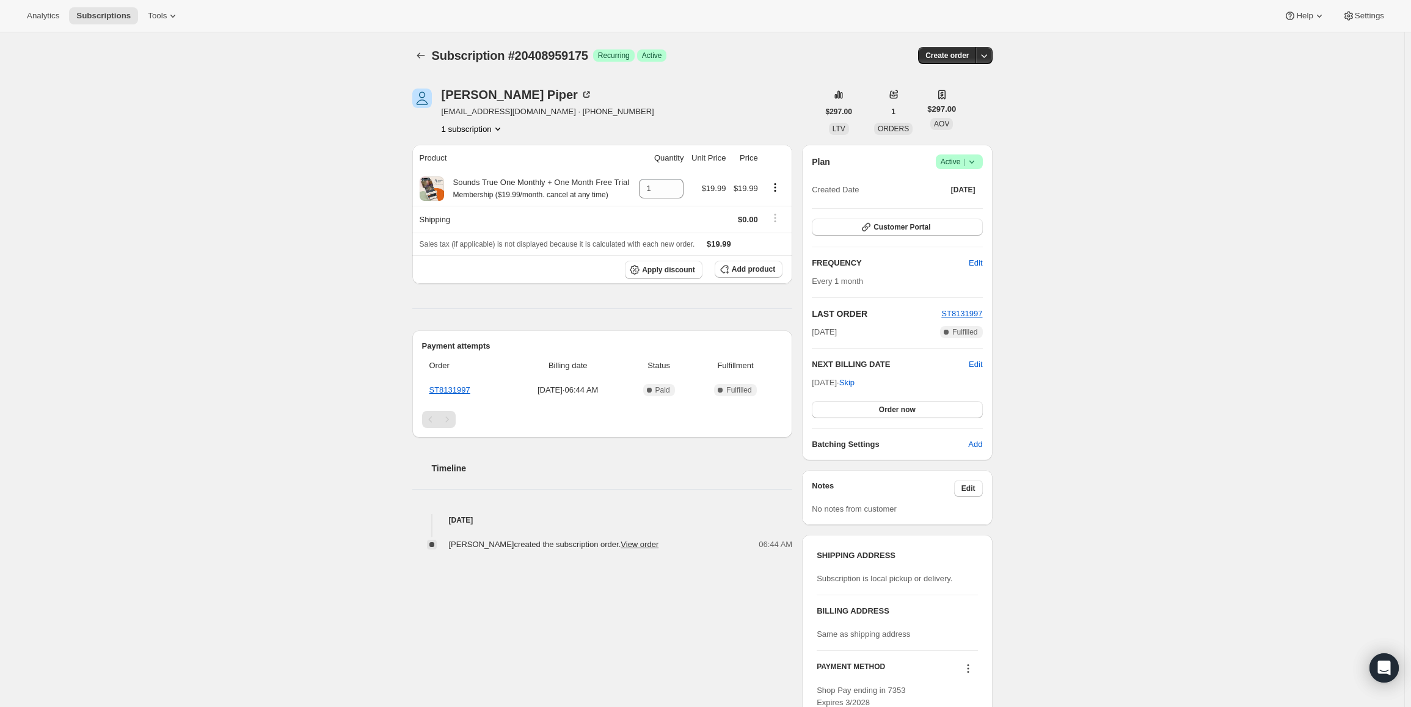
click at [957, 163] on span "Active |" at bounding box center [959, 162] width 37 height 12
click at [951, 185] on span "Pause subscription" at bounding box center [962, 185] width 67 height 9
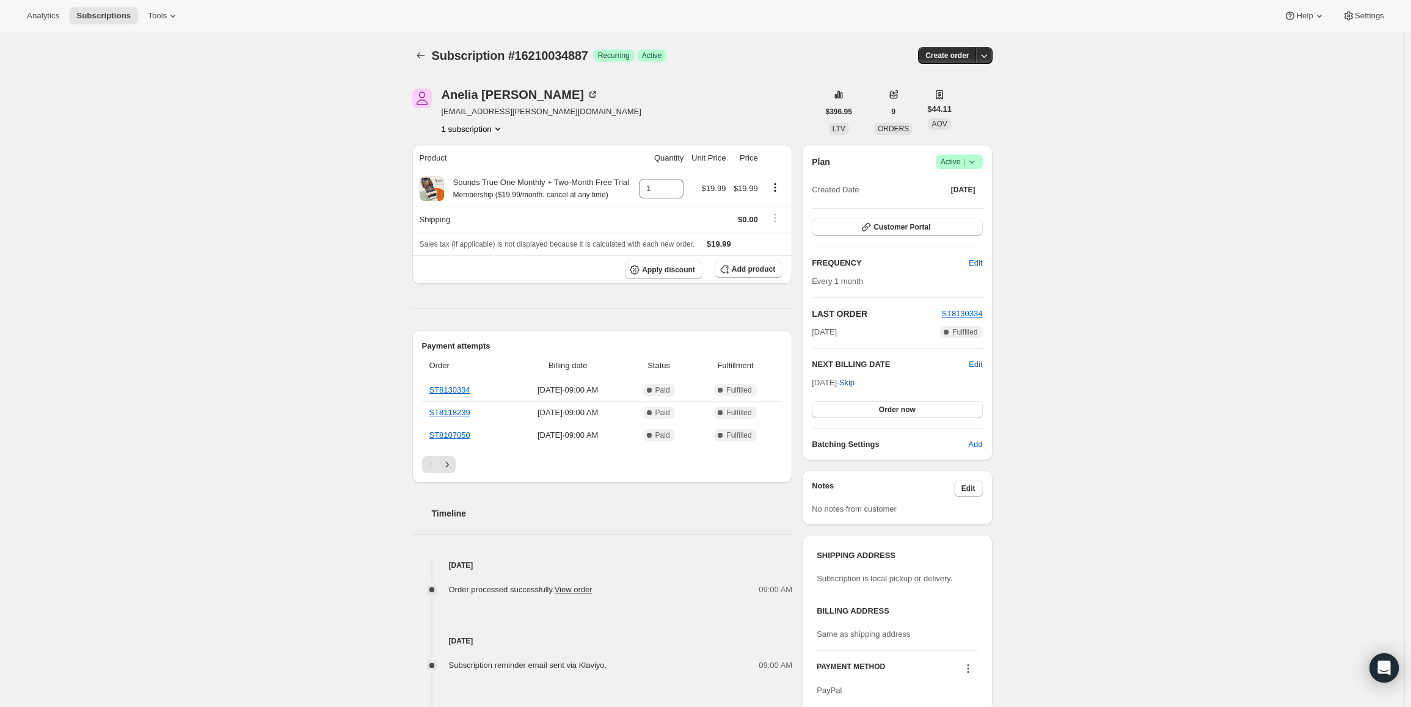
drag, startPoint x: 815, startPoint y: 382, endPoint x: 857, endPoint y: 384, distance: 42.2
click at [855, 384] on span "[DATE] · Skip" at bounding box center [833, 382] width 43 height 9
copy span "[DATE]"
click at [962, 161] on span "Active |" at bounding box center [959, 162] width 37 height 12
click at [959, 183] on span "Pause subscription" at bounding box center [962, 185] width 67 height 9
